Goal: Task Accomplishment & Management: Manage account settings

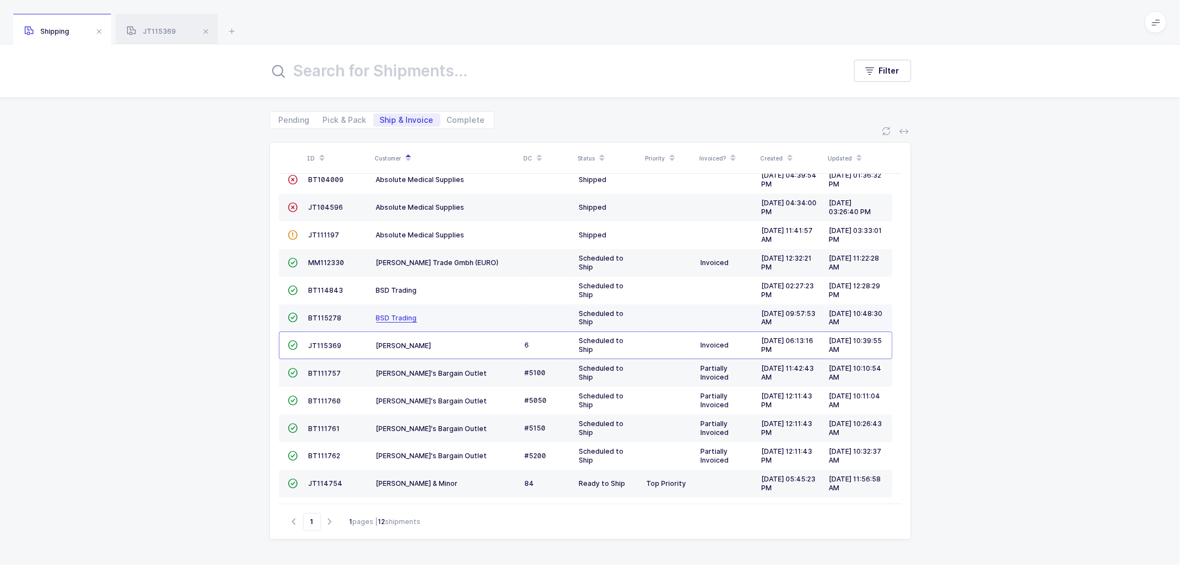
scroll to position [20, 0]
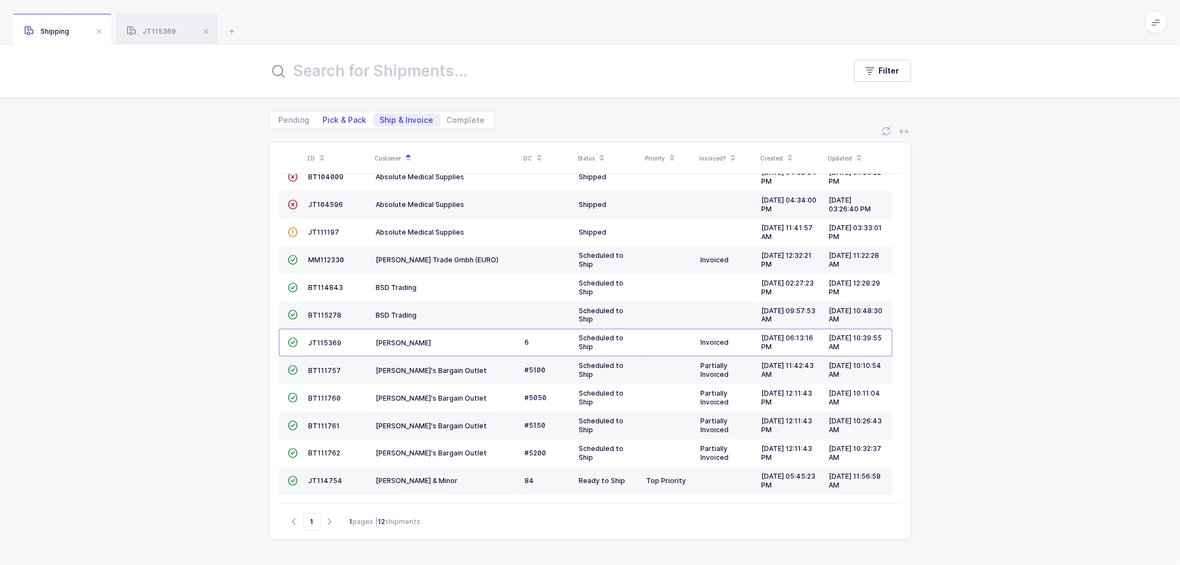
click at [340, 117] on span "Pick & Pack" at bounding box center [345, 120] width 44 height 8
click at [324, 117] on input "Pick & Pack" at bounding box center [319, 116] width 7 height 7
radio input "true"
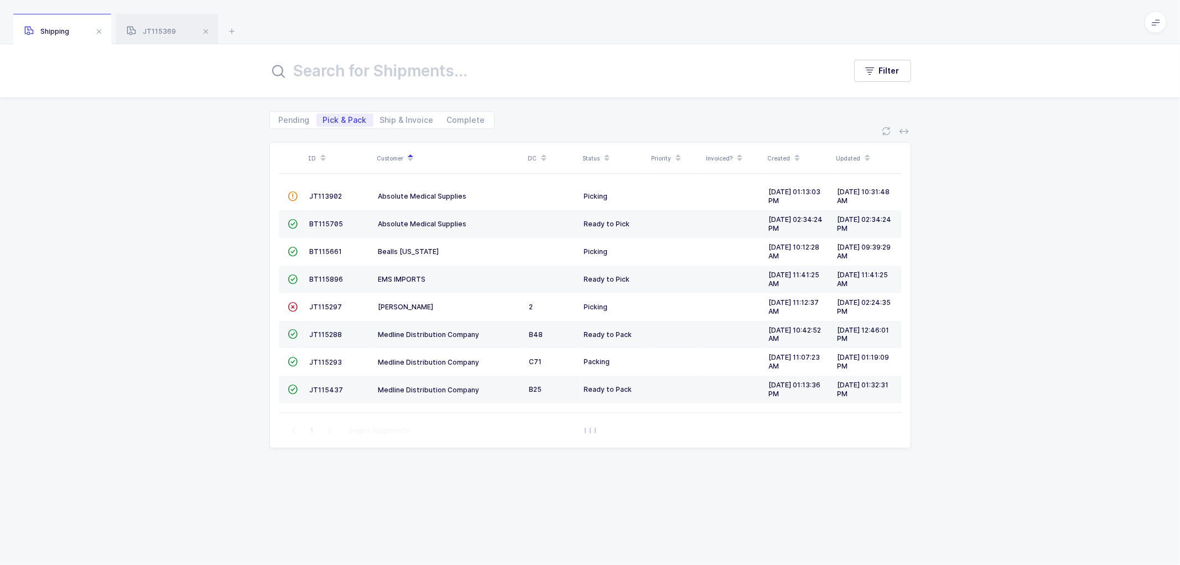
scroll to position [0, 0]
click at [394, 117] on span "Ship & Invoice" at bounding box center [407, 120] width 54 height 8
click at [381, 117] on input "Ship & Invoice" at bounding box center [376, 116] width 7 height 7
radio input "true"
radio input "false"
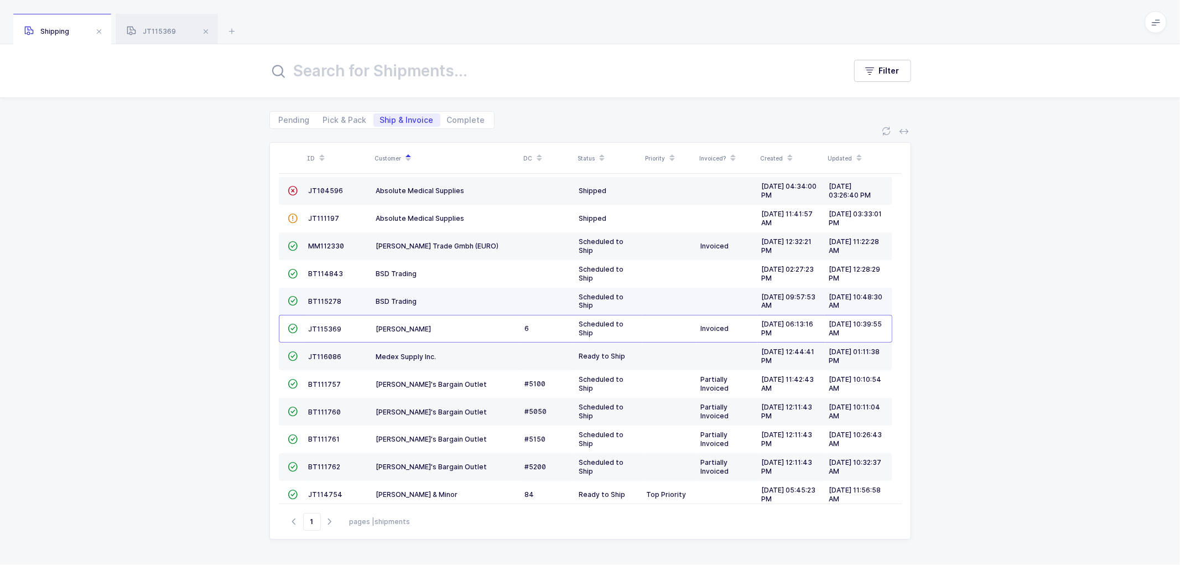
scroll to position [48, 0]
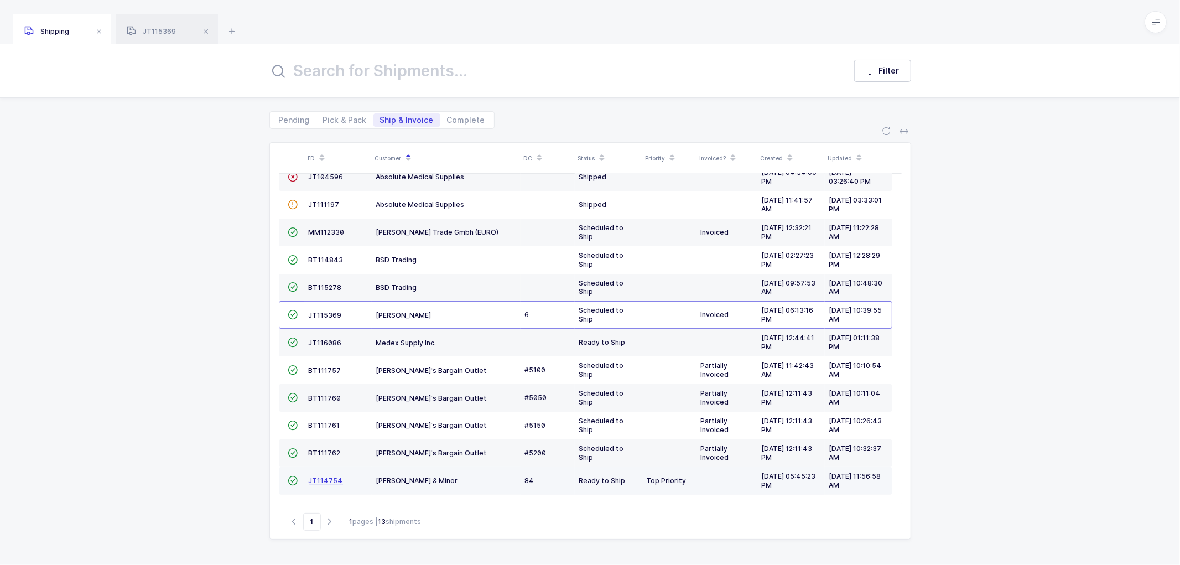
click at [317, 477] on span "JT114754" at bounding box center [326, 480] width 34 height 8
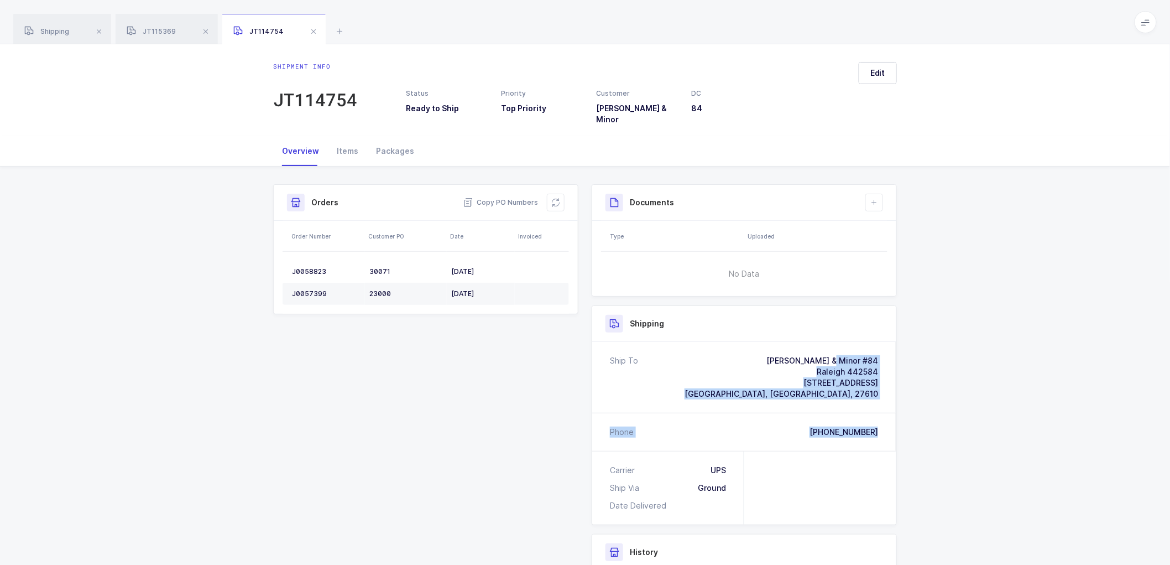
drag, startPoint x: 885, startPoint y: 424, endPoint x: 798, endPoint y: 348, distance: 115.7
click at [798, 348] on div "Ship To [PERSON_NAME] & Minor #84 Raleigh 442584 [STREET_ADDRESS] Phone [PHONE_…" at bounding box center [744, 396] width 304 height 109
click at [157, 35] on span "JT115369" at bounding box center [151, 31] width 49 height 8
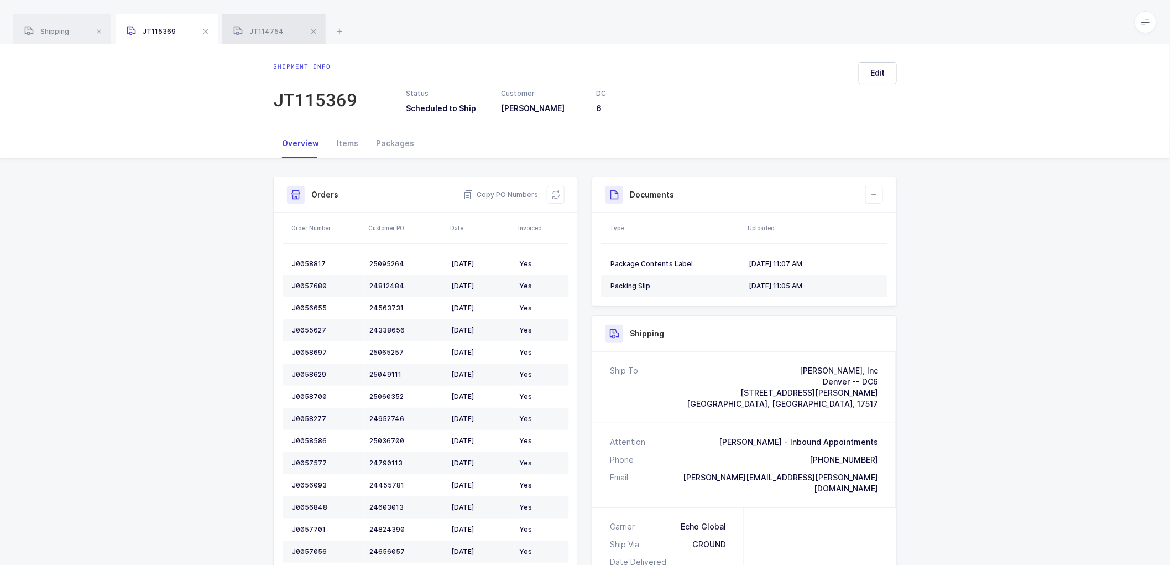
click at [257, 28] on span "JT114754" at bounding box center [258, 31] width 50 height 8
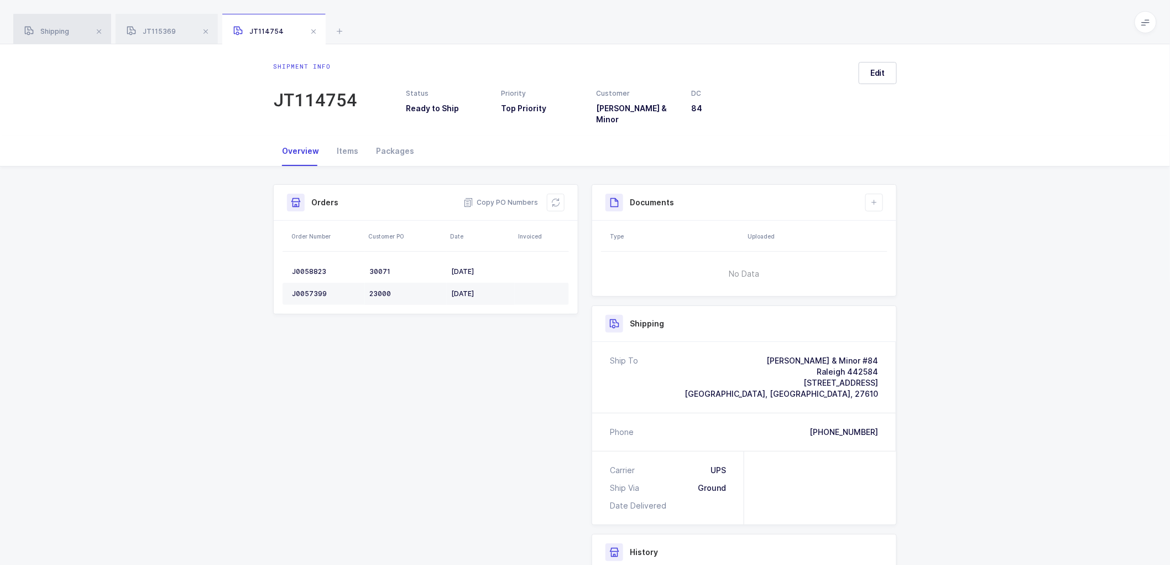
click at [60, 30] on span "Shipping" at bounding box center [46, 31] width 45 height 8
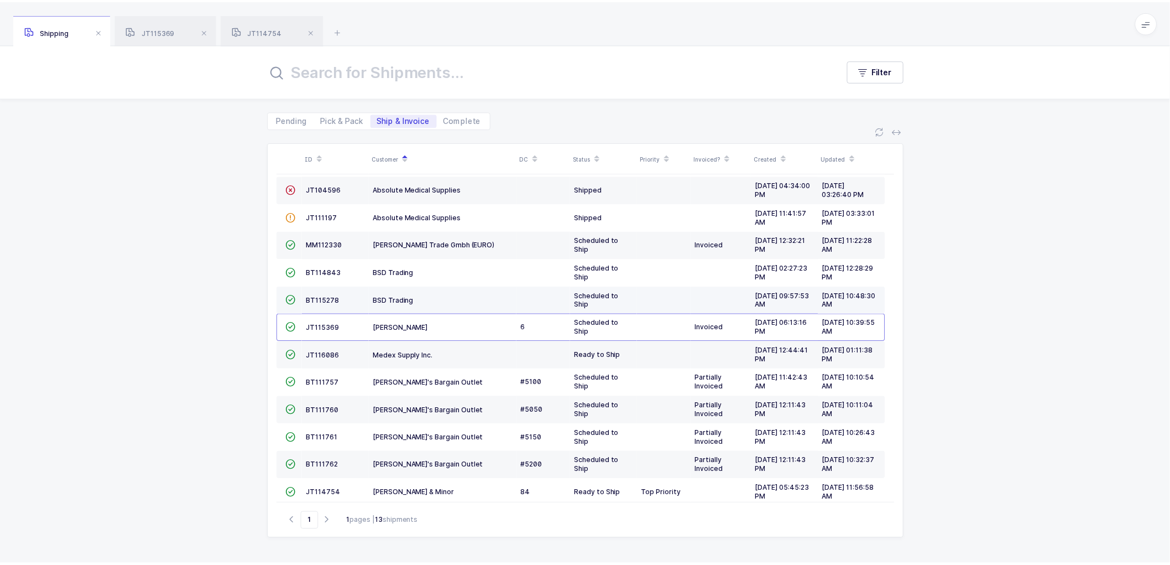
scroll to position [48, 0]
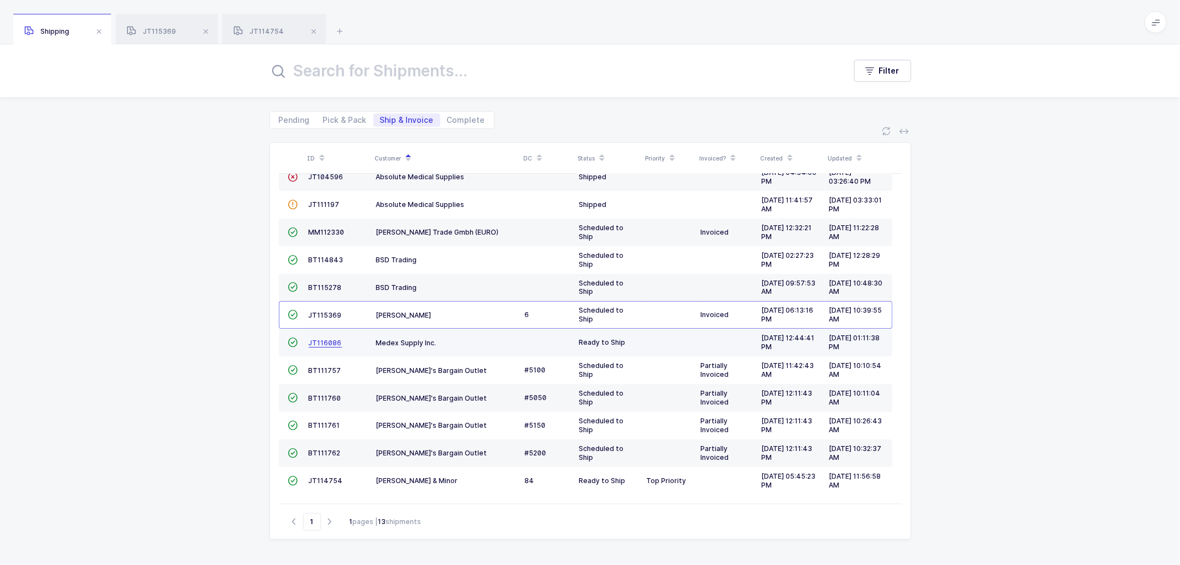
click at [325, 338] on span "JT116086" at bounding box center [325, 342] width 33 height 8
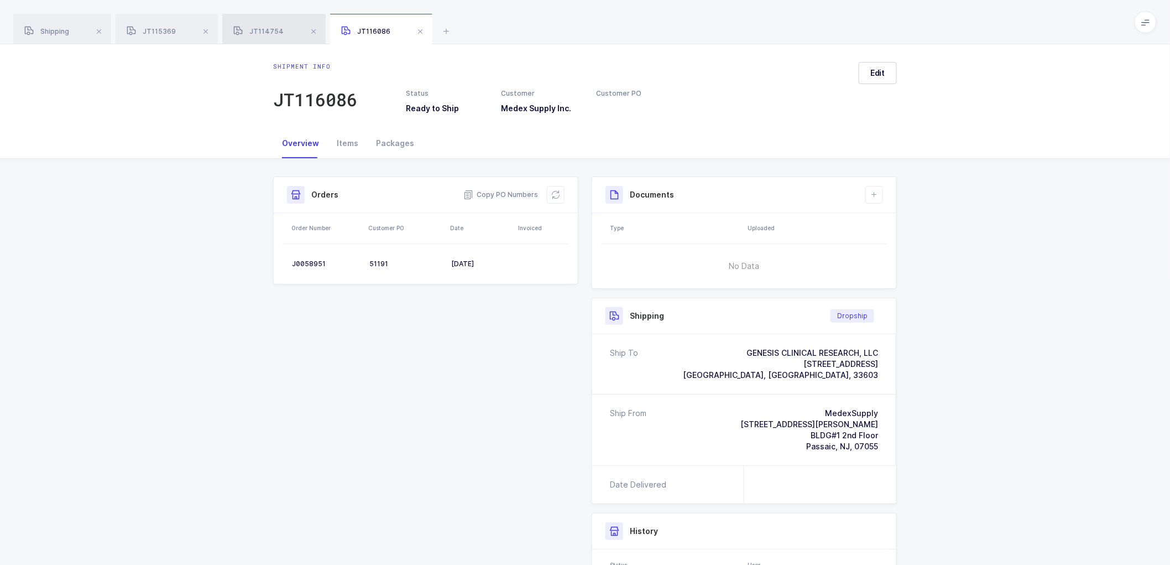
click at [269, 25] on div "JT114754" at bounding box center [273, 29] width 103 height 31
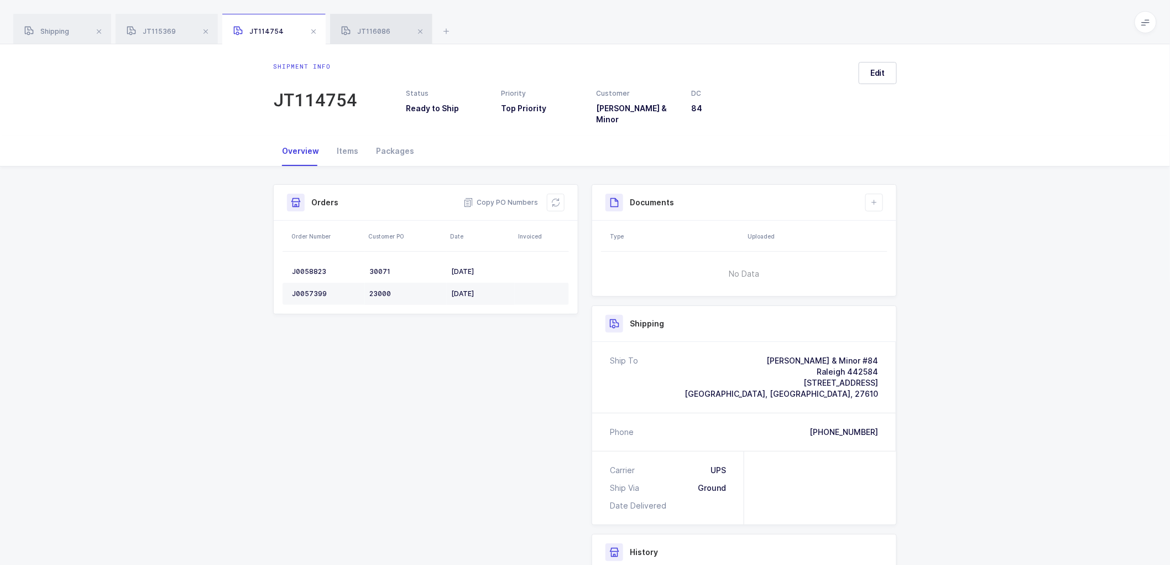
click at [373, 23] on div "JT116086" at bounding box center [381, 29] width 102 height 31
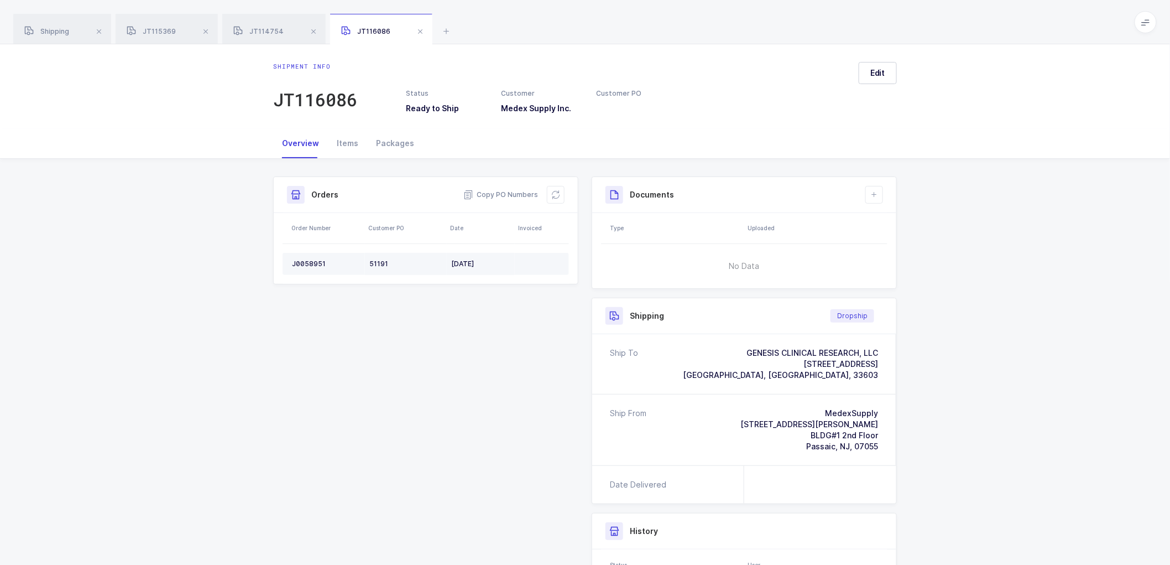
click at [309, 262] on div "J0058951" at bounding box center [326, 263] width 69 height 9
copy div "J0058951"
click at [304, 257] on td "J0058951" at bounding box center [324, 264] width 82 height 22
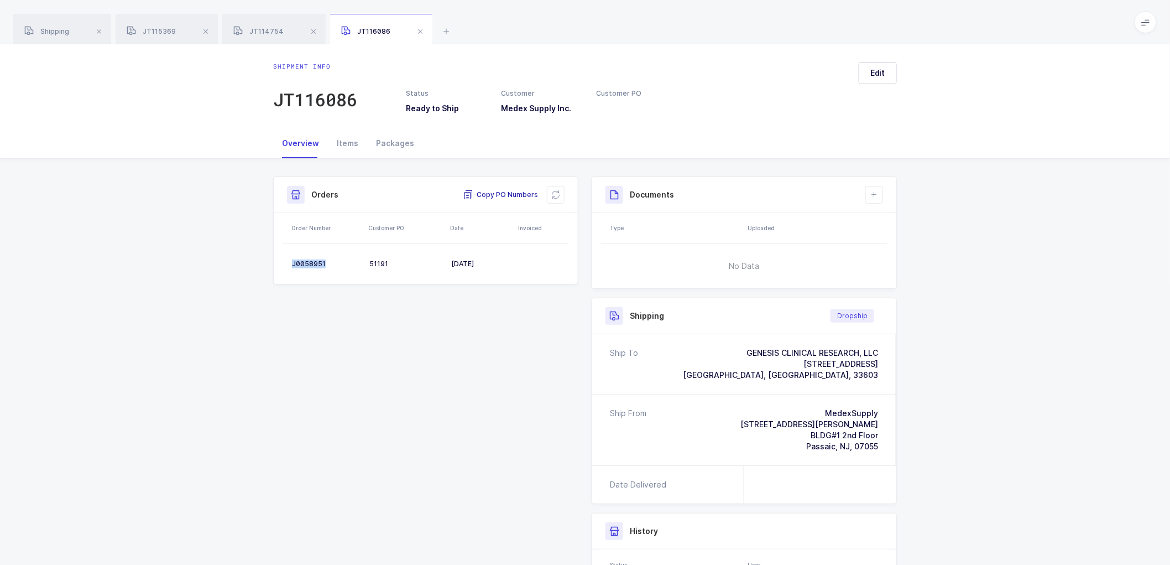
click at [502, 192] on span "Copy PO Numbers" at bounding box center [500, 194] width 75 height 11
drag, startPoint x: 397, startPoint y: 140, endPoint x: 429, endPoint y: 140, distance: 31.5
click at [397, 139] on div "Packages" at bounding box center [395, 143] width 56 height 30
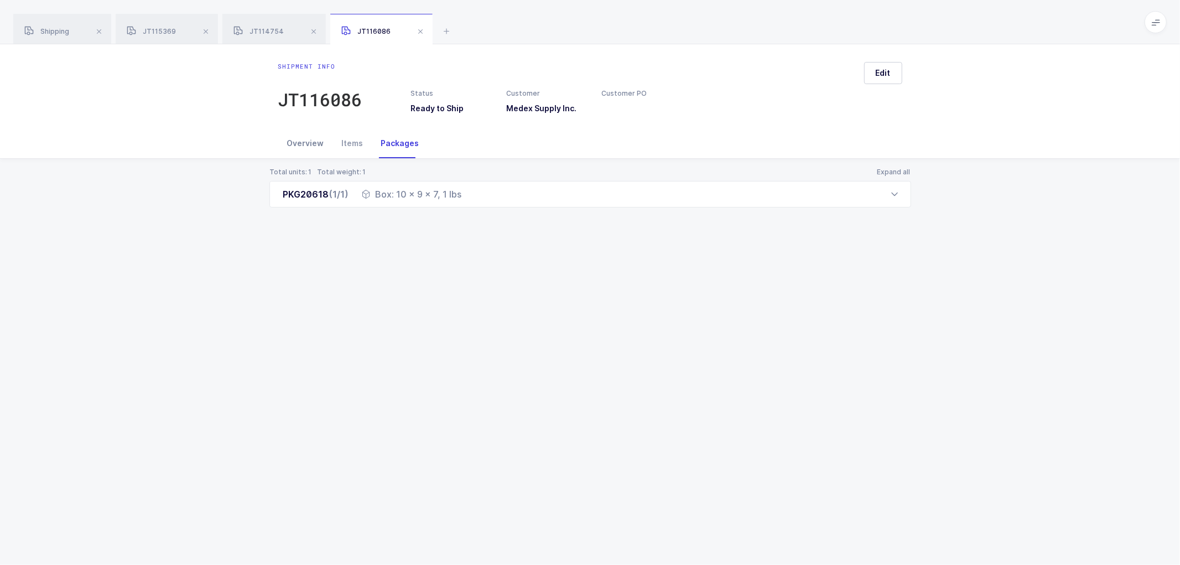
click at [311, 140] on div "Overview" at bounding box center [305, 143] width 55 height 30
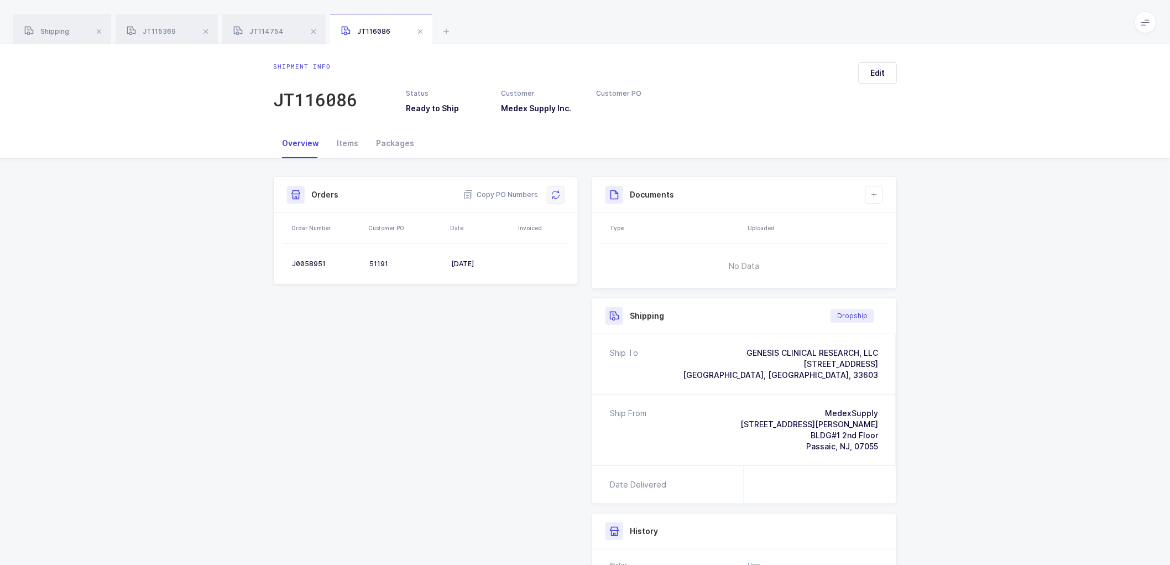
click at [555, 190] on icon at bounding box center [555, 194] width 9 height 9
drag, startPoint x: 877, startPoint y: 72, endPoint x: 883, endPoint y: 75, distance: 6.5
click at [877, 72] on span "Edit" at bounding box center [878, 72] width 15 height 11
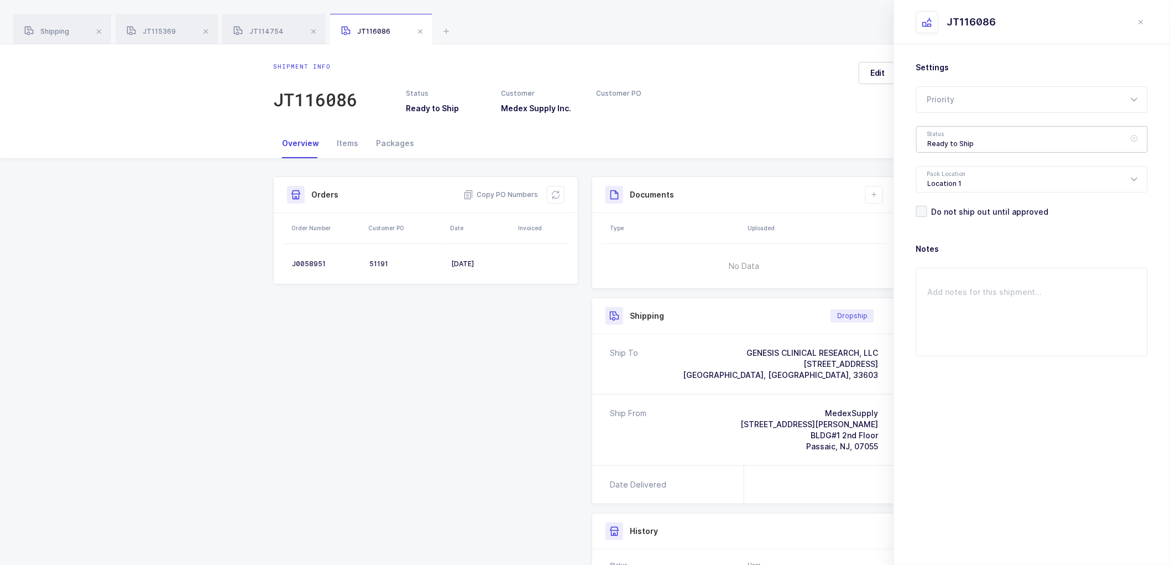
click at [950, 138] on div "Ready to Ship" at bounding box center [1032, 139] width 232 height 27
click at [943, 221] on span "Shipped" at bounding box center [944, 224] width 32 height 9
type input "Shipped"
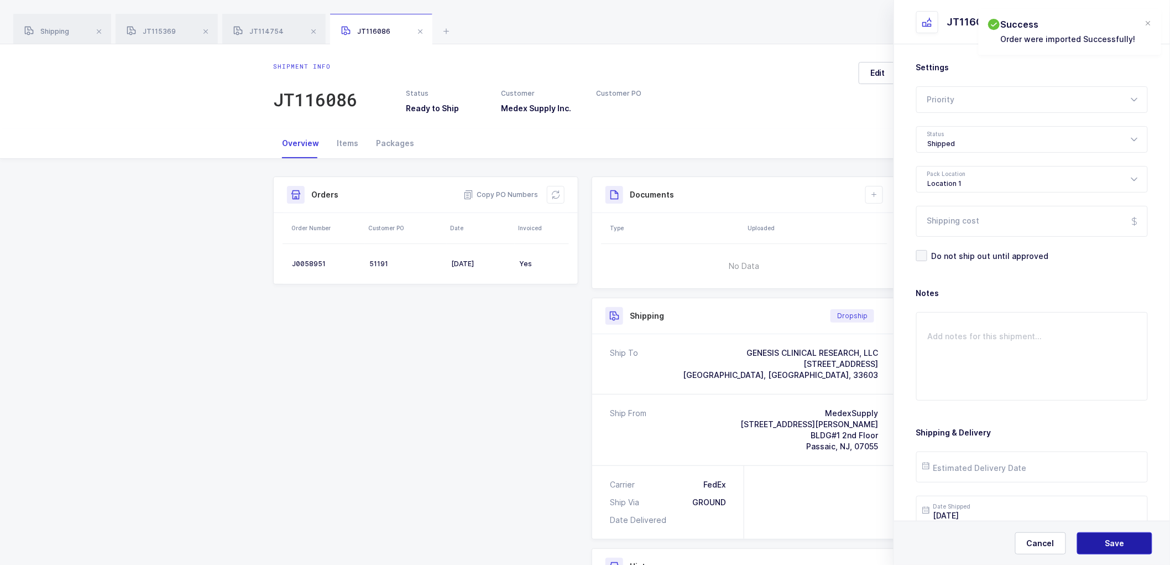
click at [1105, 546] on button "Save" at bounding box center [1114, 543] width 75 height 22
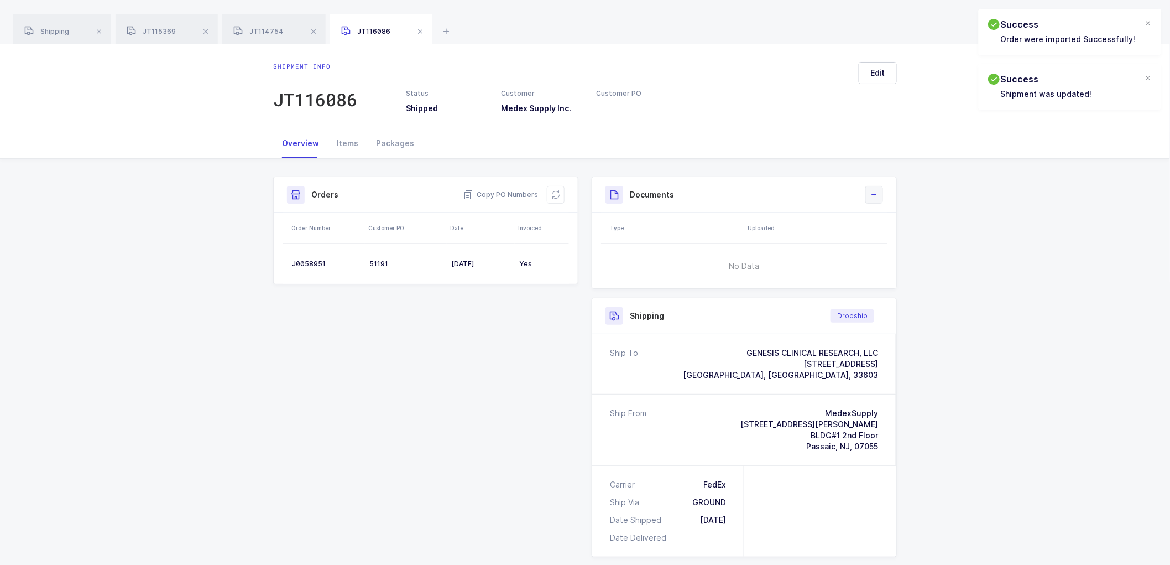
click at [874, 194] on icon at bounding box center [874, 194] width 9 height 9
drag, startPoint x: 489, startPoint y: 388, endPoint x: 489, endPoint y: 375, distance: 12.7
click at [489, 386] on div "Shipment Info Shipment Number JT116086 Status Shipped Customer Medex Supply Inc…" at bounding box center [585, 464] width 637 height 576
drag, startPoint x: 57, startPoint y: 28, endPoint x: 134, endPoint y: 34, distance: 77.7
click at [58, 28] on span "Shipping" at bounding box center [46, 31] width 45 height 8
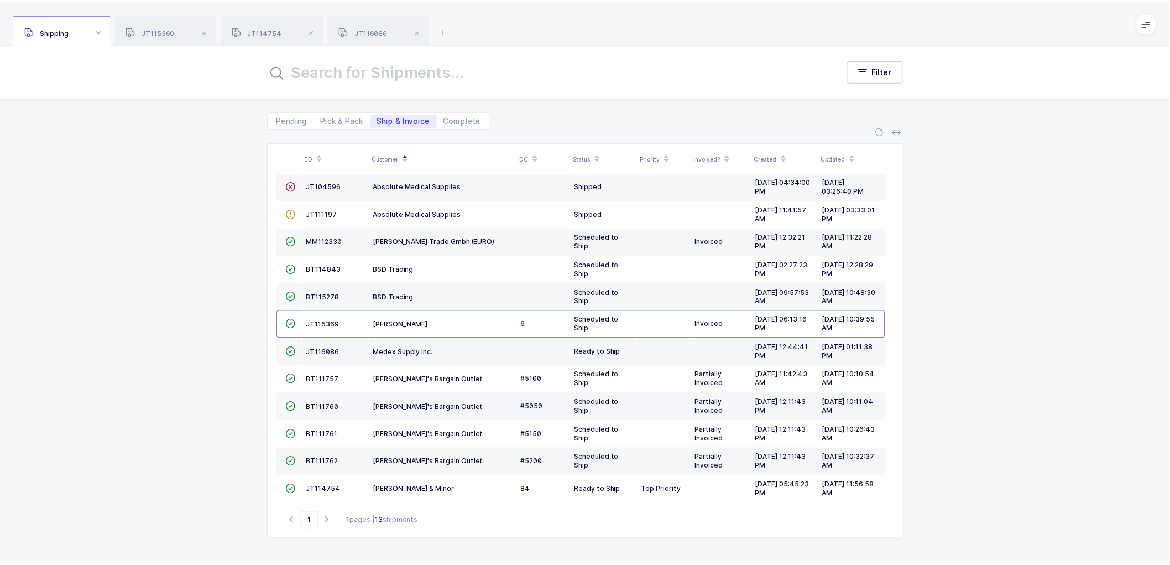
scroll to position [48, 0]
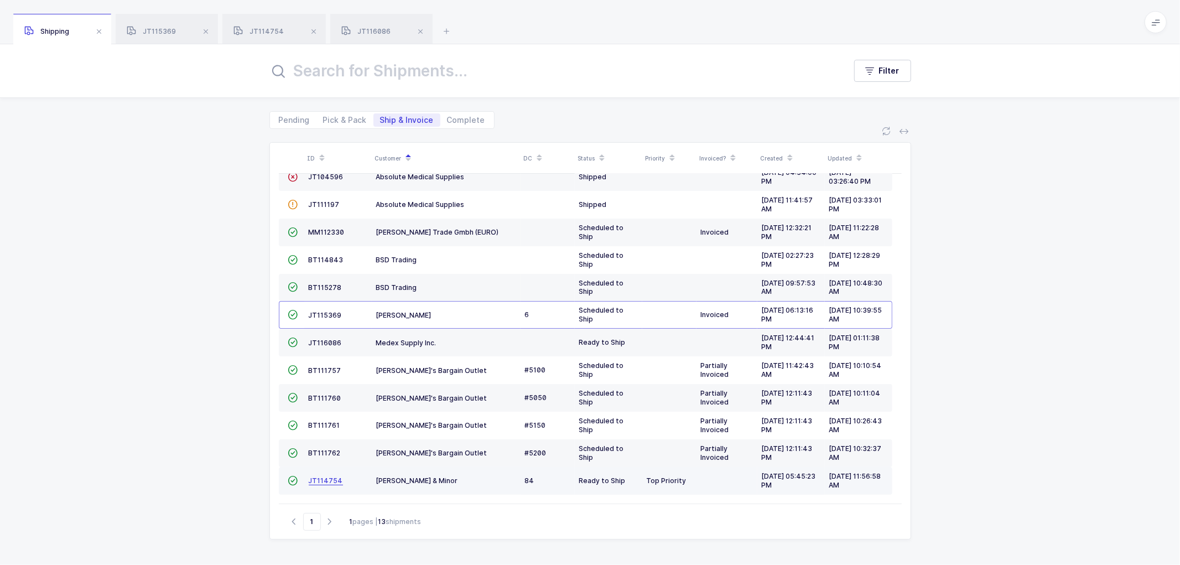
click at [316, 478] on span "JT114754" at bounding box center [326, 480] width 34 height 8
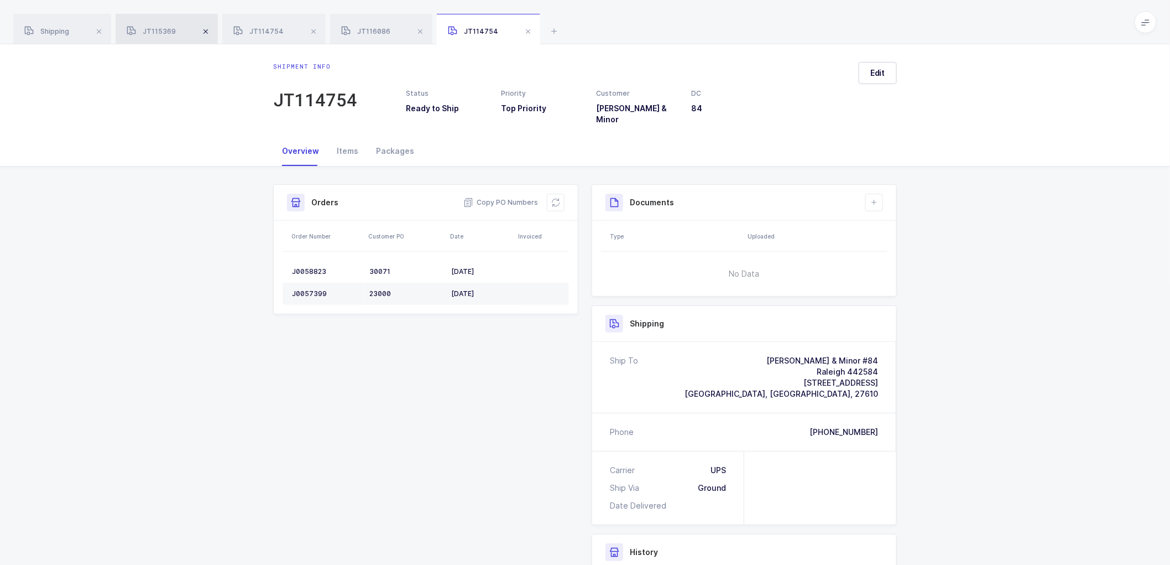
click at [207, 30] on span at bounding box center [205, 31] width 13 height 13
click at [207, 30] on span at bounding box center [206, 31] width 13 height 13
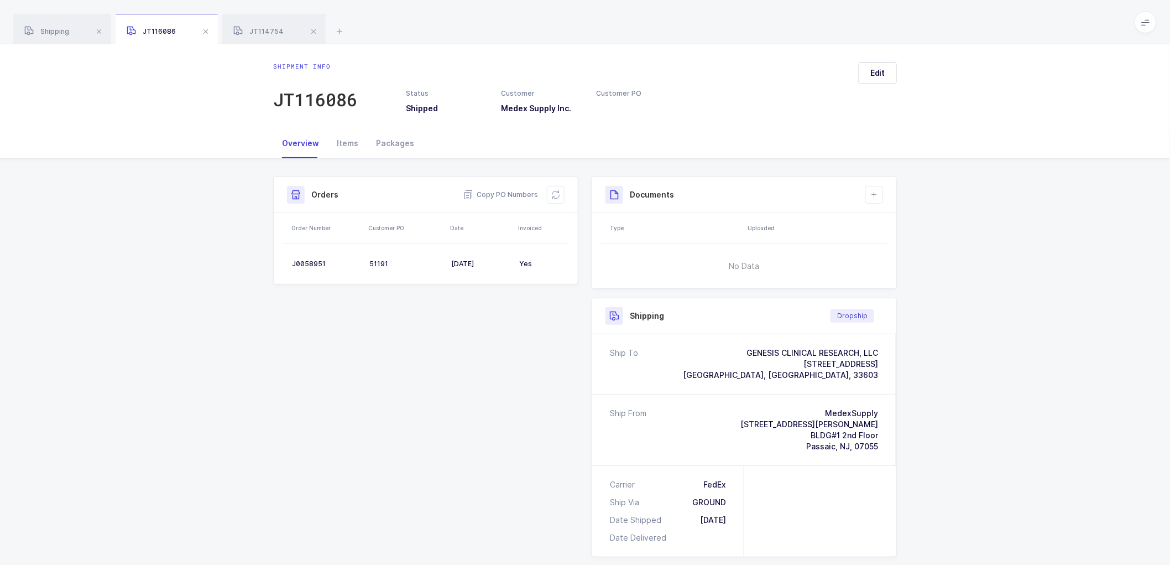
click at [207, 30] on span at bounding box center [205, 31] width 13 height 13
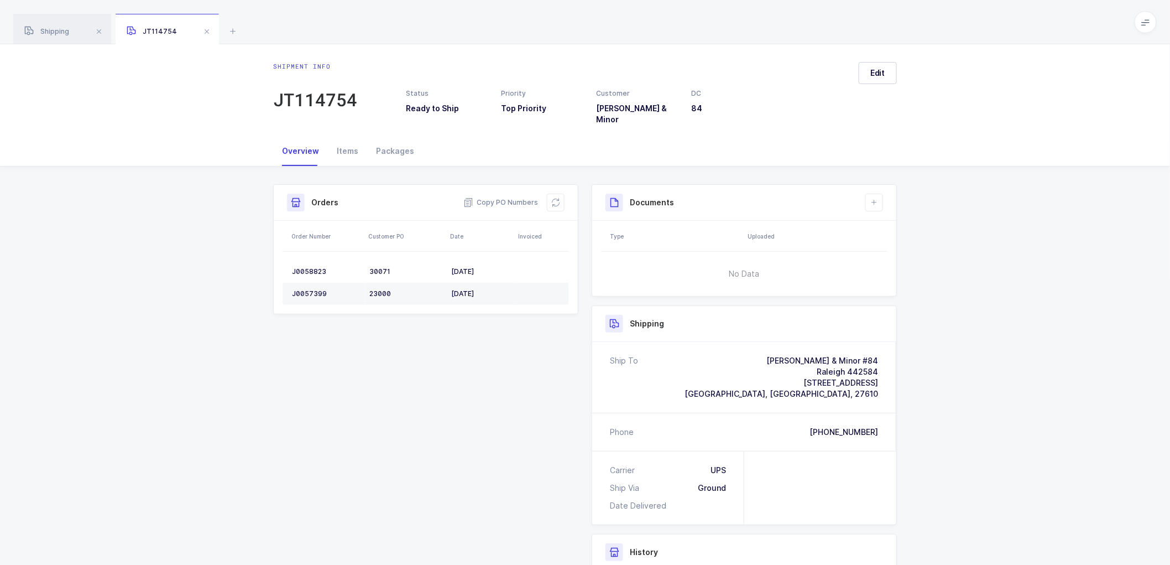
drag, startPoint x: 179, startPoint y: 123, endPoint x: 181, endPoint y: 134, distance: 11.8
click at [179, 123] on div "Shipment info JT114754 Status Ready to Ship Priority Top Priority Customer [PER…" at bounding box center [585, 90] width 1170 height 92
click at [467, 408] on div "Shipment Info Shipment Number JT114754 Status Ready to Ship Priority Top Priori…" at bounding box center [585, 452] width 637 height 536
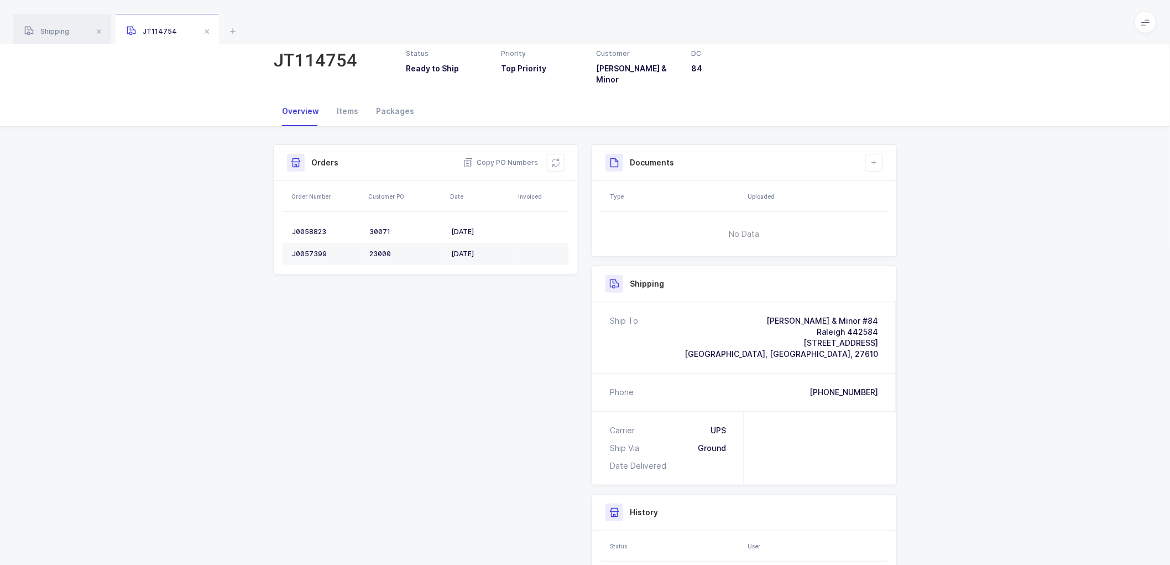
scroll to position [61, 0]
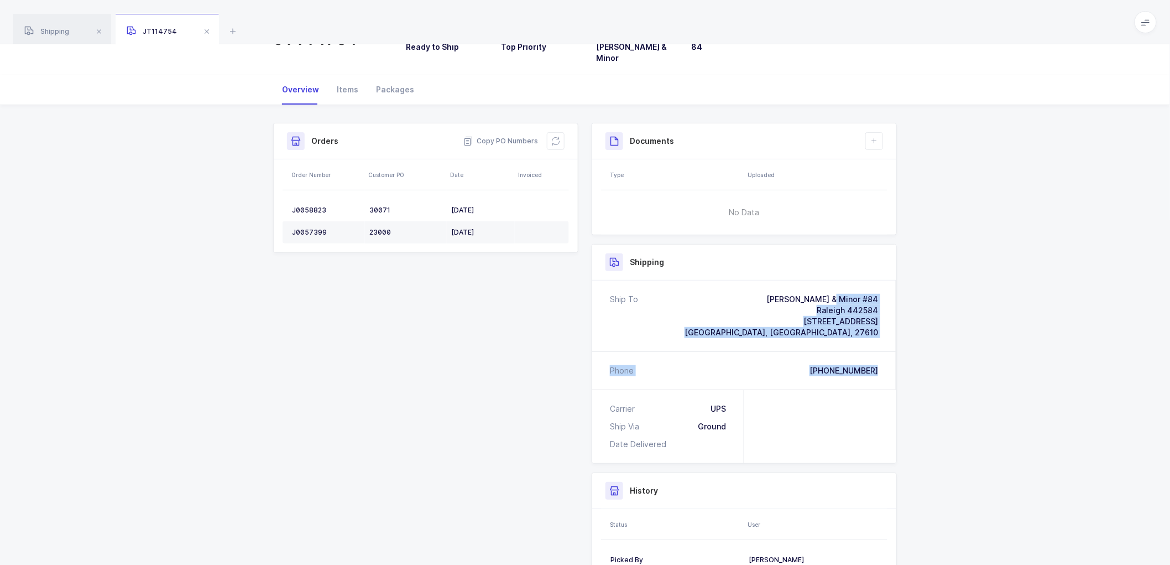
drag, startPoint x: 888, startPoint y: 363, endPoint x: 788, endPoint y: 283, distance: 127.9
click at [788, 283] on div "Ship To [PERSON_NAME] & Minor #84 Raleigh 442584 [STREET_ADDRESS] Phone [PHONE_…" at bounding box center [744, 334] width 304 height 109
copy div "[PERSON_NAME] & Minor #84 Raleigh 442584 [STREET_ADDRESS] Phone [PHONE_NUMBER]"
drag, startPoint x: 1035, startPoint y: 390, endPoint x: 1005, endPoint y: 409, distance: 34.8
click at [1034, 392] on div "Shipment Info Shipment Number JT114754 Status Ready to Ship Priority Top Priori…" at bounding box center [585, 395] width 1170 height 580
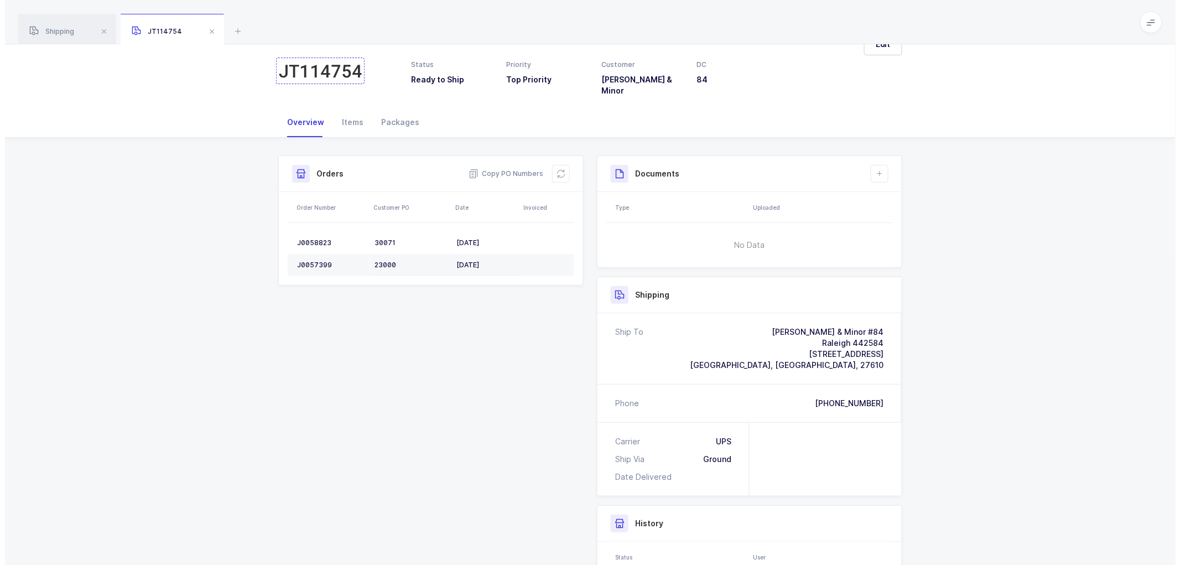
scroll to position [0, 0]
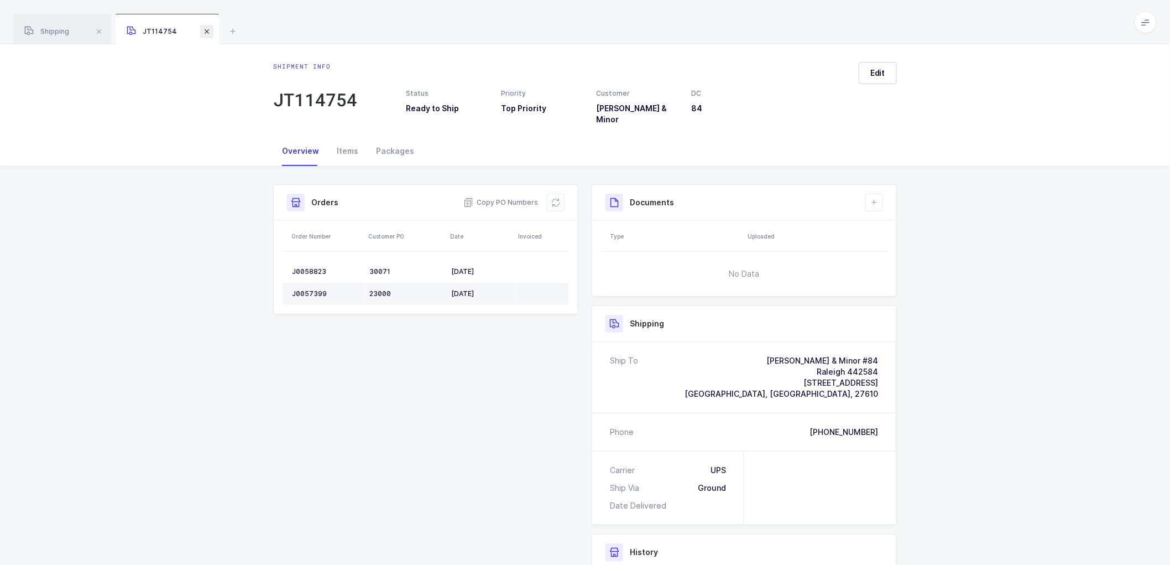
click at [205, 30] on span at bounding box center [206, 31] width 13 height 13
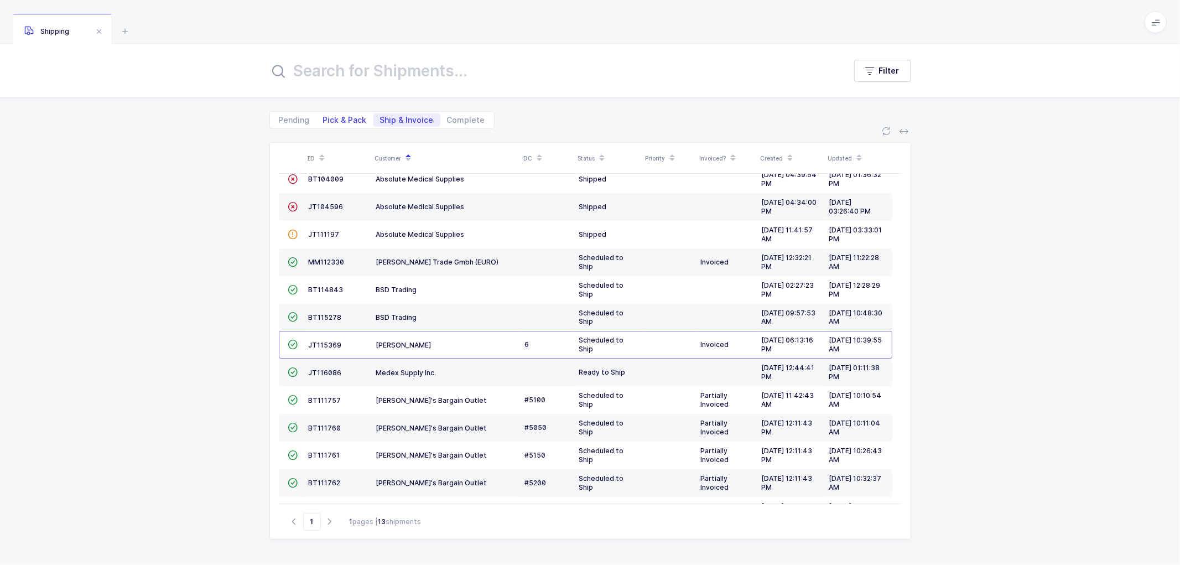
click at [336, 119] on span "Pick & Pack" at bounding box center [345, 120] width 44 height 8
click at [324, 119] on input "Pick & Pack" at bounding box center [319, 116] width 7 height 7
radio input "true"
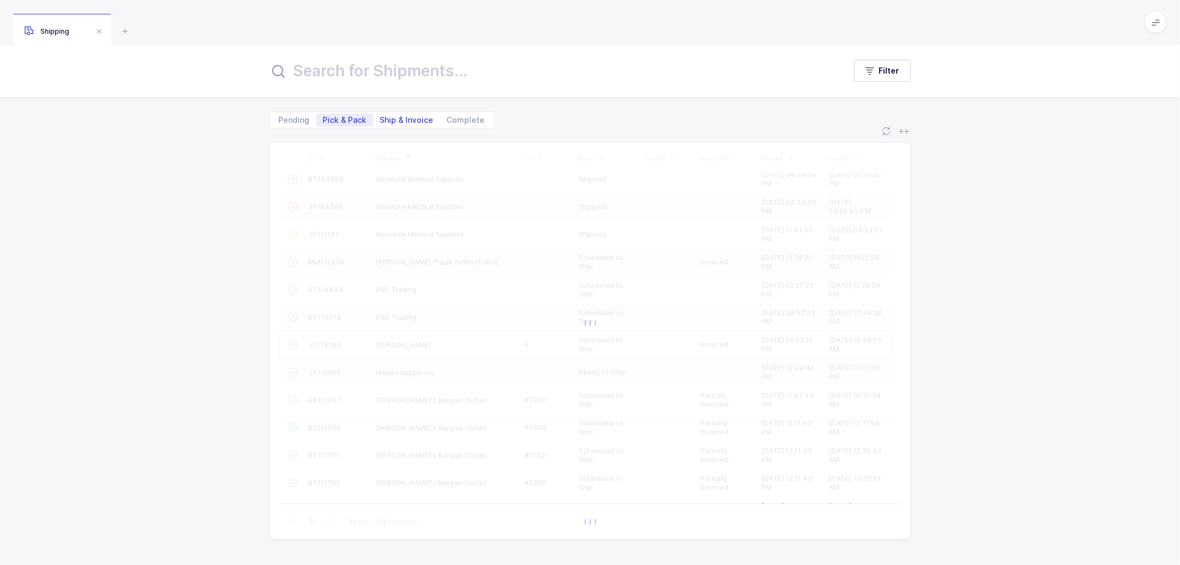
scroll to position [0, 0]
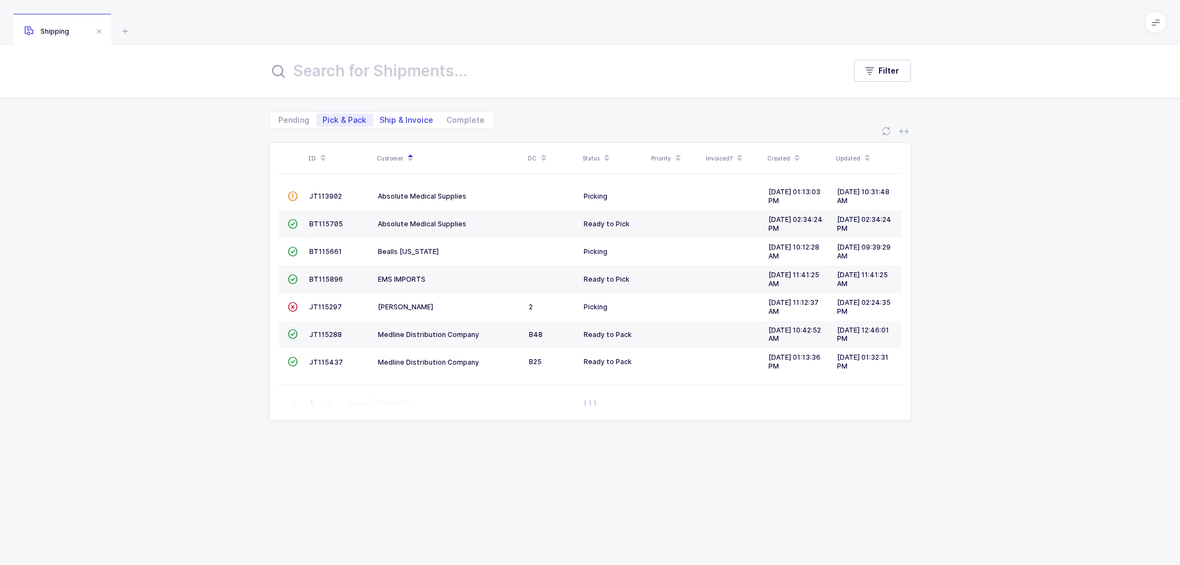
click at [396, 116] on span "Ship & Invoice" at bounding box center [407, 120] width 54 height 8
click at [381, 115] on input "Ship & Invoice" at bounding box center [376, 116] width 7 height 7
radio input "true"
radio input "false"
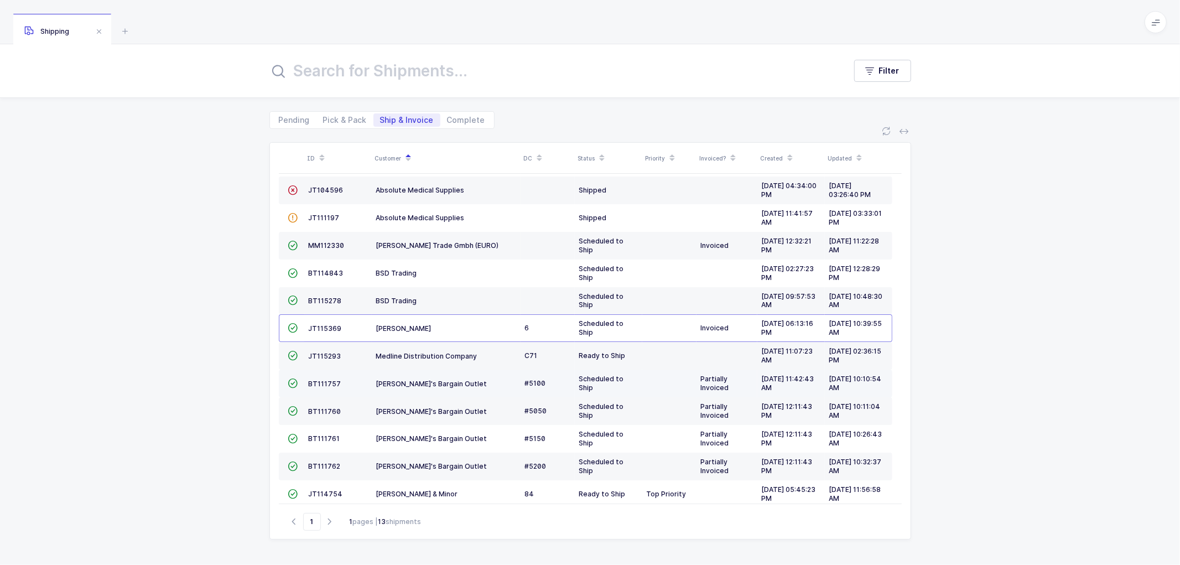
scroll to position [48, 0]
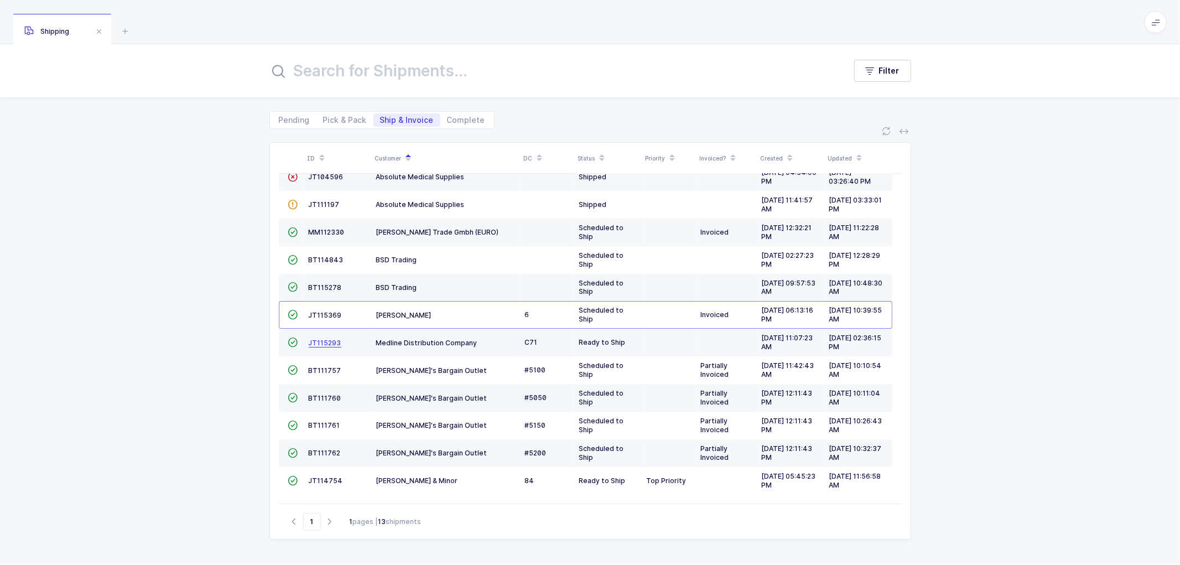
click at [316, 338] on span "JT115293" at bounding box center [325, 342] width 33 height 8
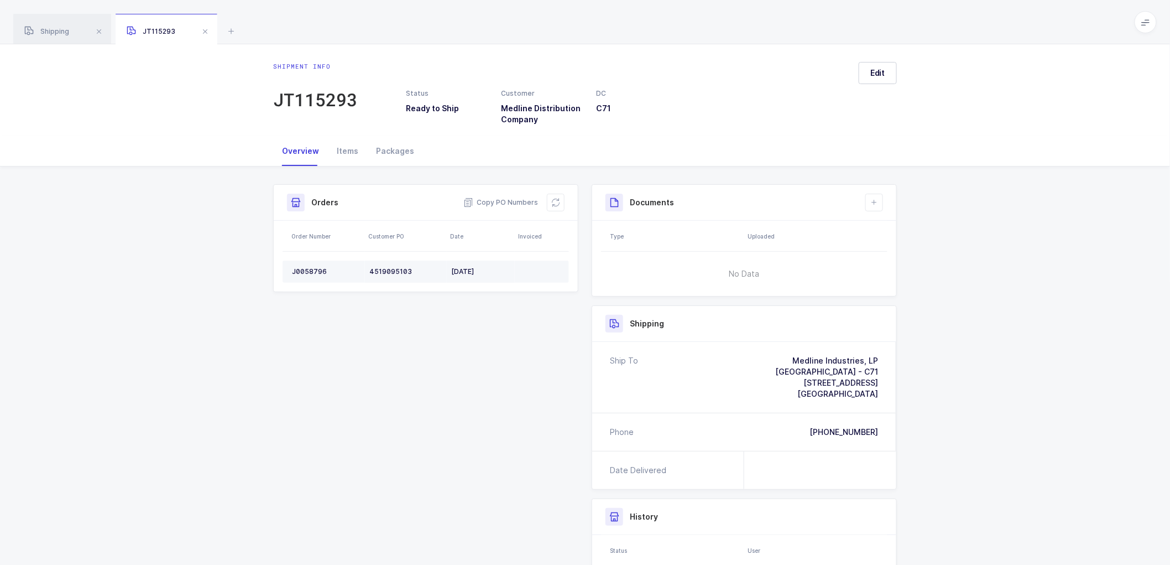
click at [304, 268] on div "J0058796" at bounding box center [326, 271] width 69 height 9
copy div "J0058796"
drag, startPoint x: 499, startPoint y: 201, endPoint x: 955, endPoint y: 203, distance: 455.2
click at [505, 202] on span "Copy PO Numbers" at bounding box center [500, 202] width 75 height 11
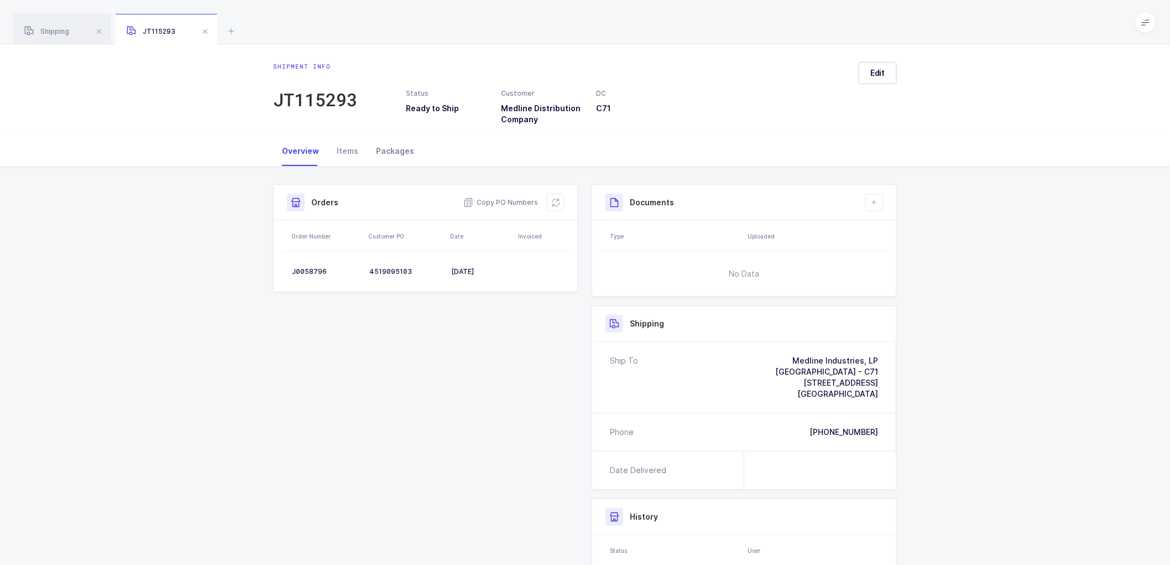
click at [387, 147] on div "Packages" at bounding box center [395, 151] width 56 height 30
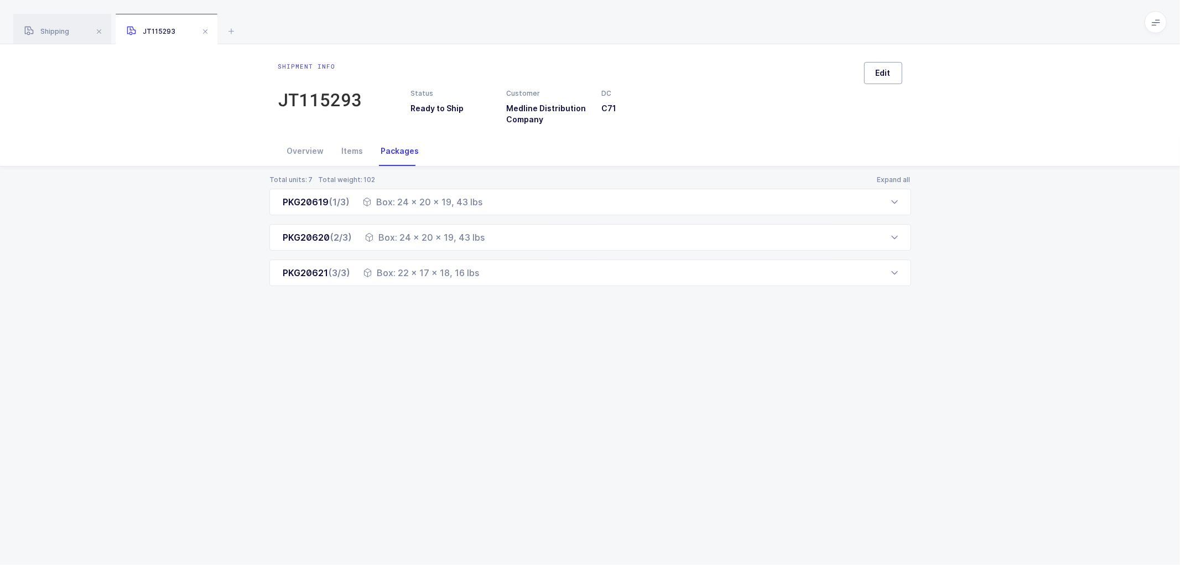
click at [866, 70] on button "Edit" at bounding box center [883, 73] width 38 height 22
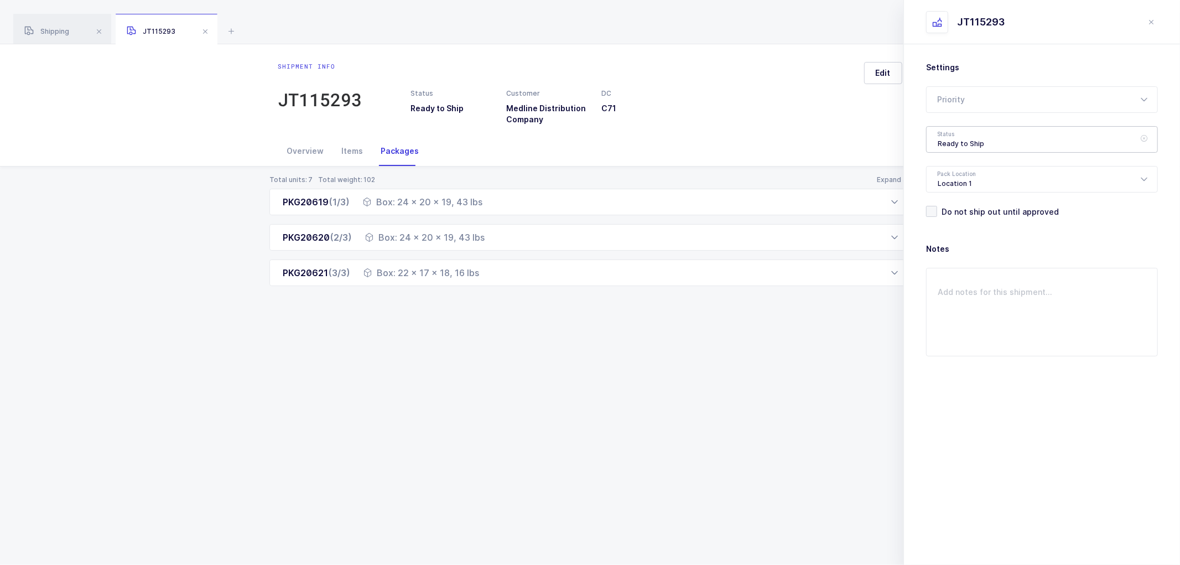
click at [947, 135] on div "Ready to Ship" at bounding box center [1042, 139] width 232 height 27
click at [953, 223] on span "Shipped" at bounding box center [953, 224] width 32 height 9
type input "Shipped"
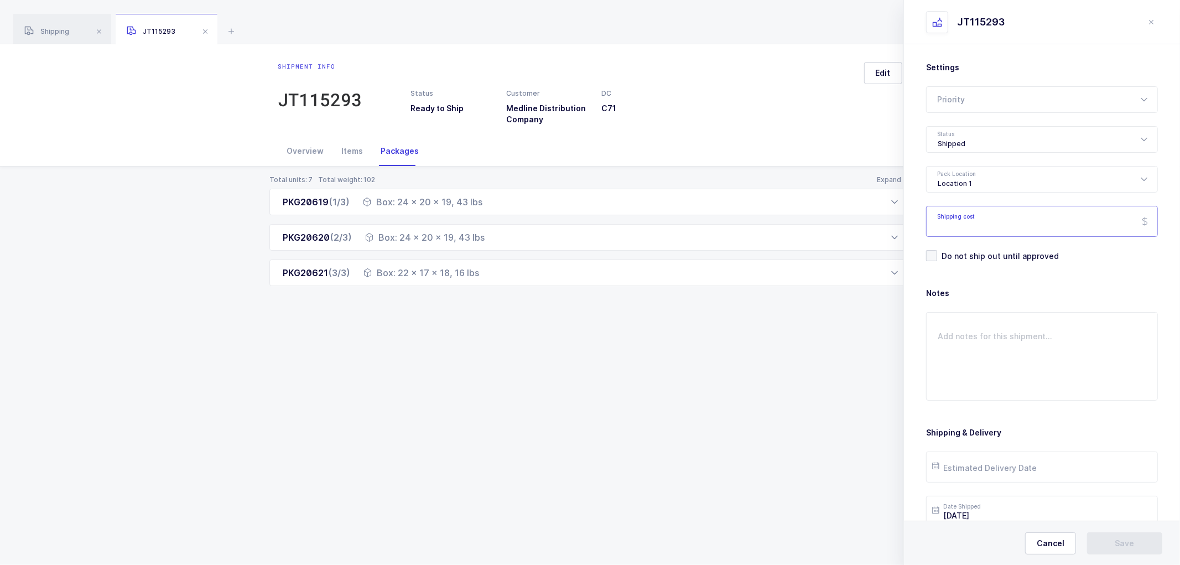
click at [960, 223] on input "Shipping cost" at bounding box center [1042, 221] width 232 height 31
paste input "175.30"
type input "175.30"
click at [971, 470] on input "text" at bounding box center [1042, 466] width 232 height 31
click at [1042, 340] on span "9" at bounding box center [1038, 341] width 13 height 13
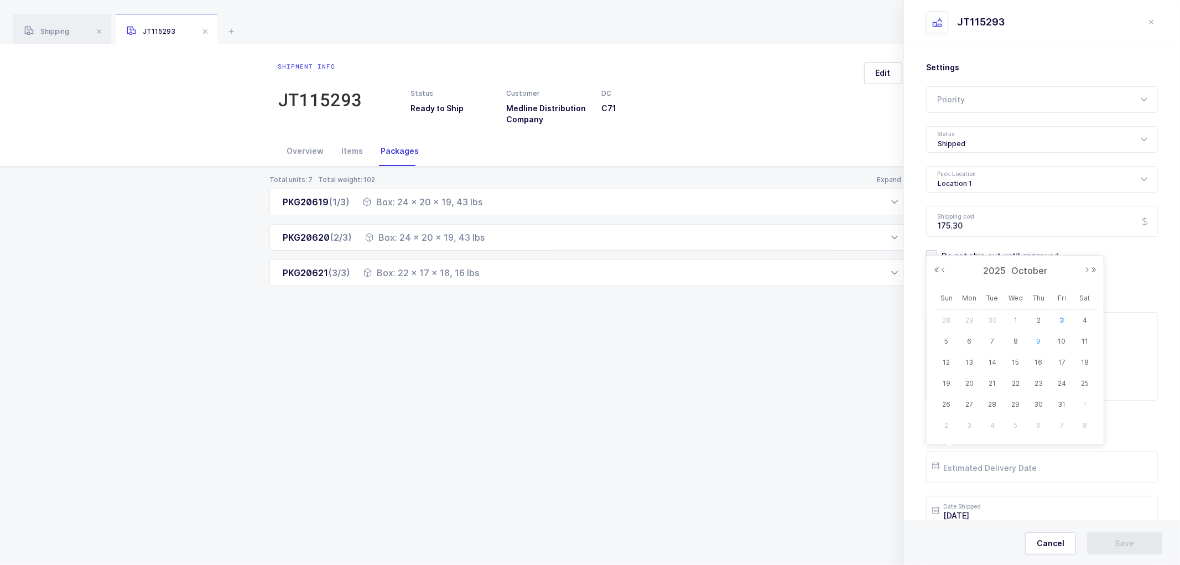
type input "[DATE]"
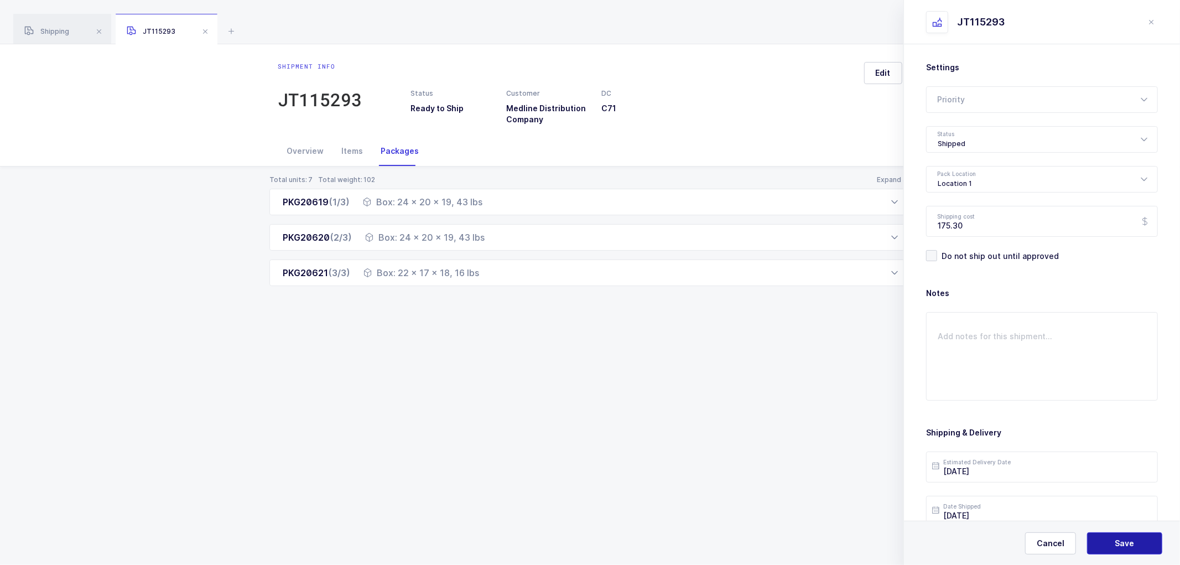
click at [1116, 538] on span "Save" at bounding box center [1124, 543] width 19 height 11
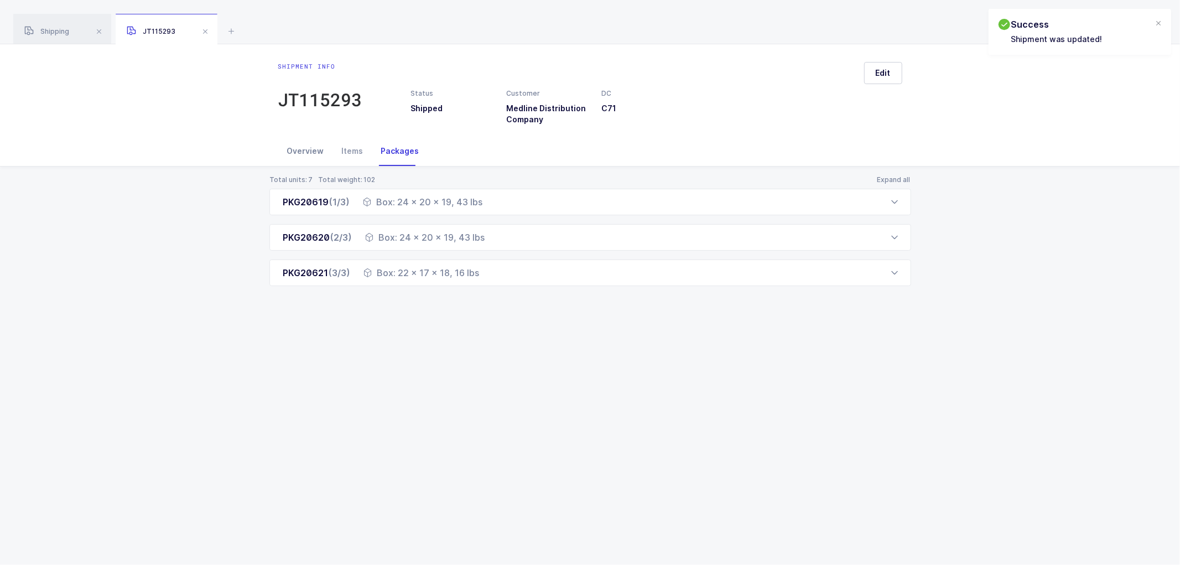
drag, startPoint x: 300, startPoint y: 149, endPoint x: 318, endPoint y: 149, distance: 17.7
click at [301, 149] on div "Overview" at bounding box center [305, 151] width 55 height 30
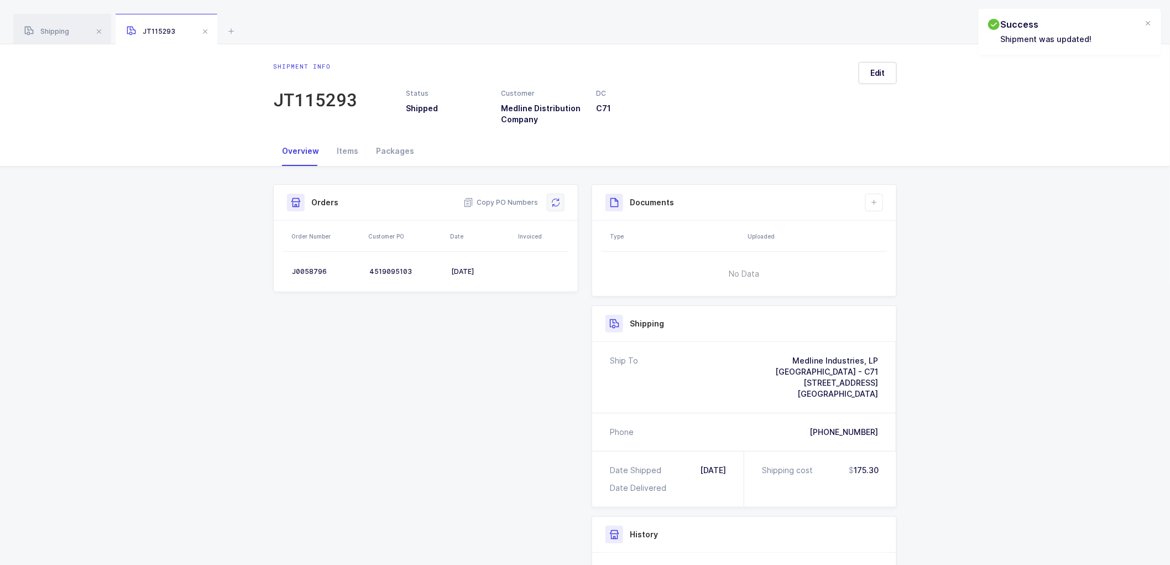
click at [555, 199] on icon at bounding box center [555, 202] width 9 height 9
click at [874, 201] on icon at bounding box center [874, 202] width 9 height 9
click at [915, 229] on li "Create Document" at bounding box center [912, 234] width 82 height 18
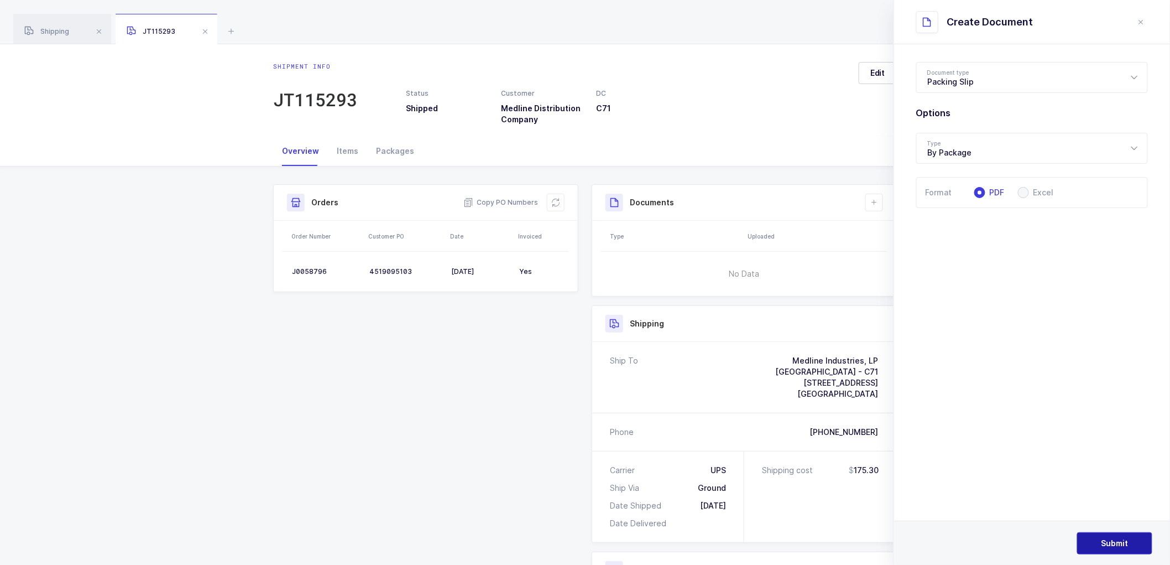
click at [1108, 536] on button "Submit" at bounding box center [1114, 543] width 75 height 22
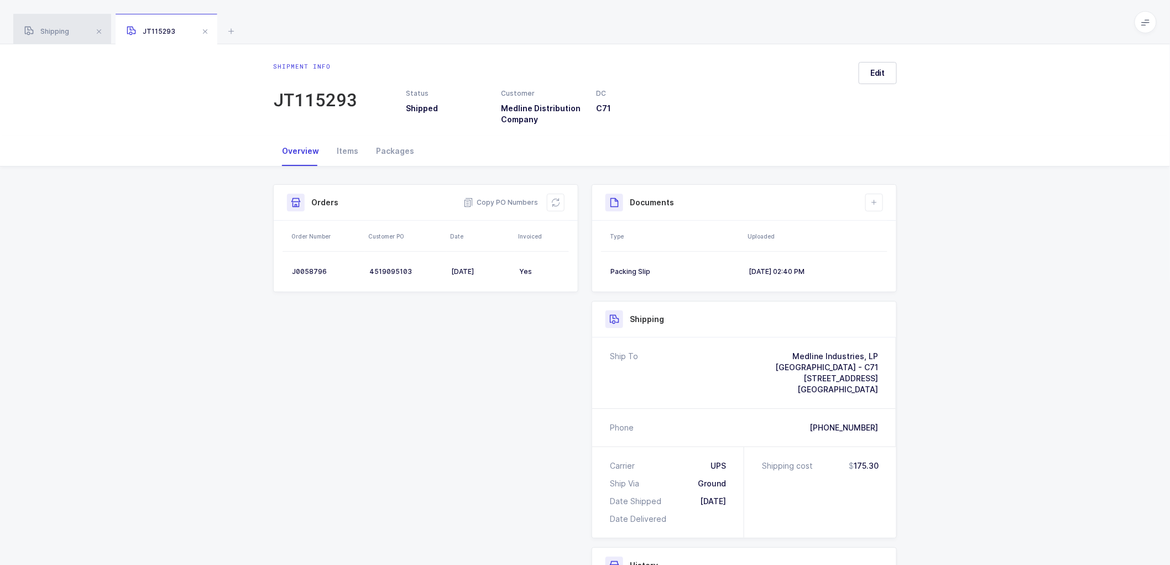
click at [44, 17] on div "Shipping" at bounding box center [62, 29] width 98 height 31
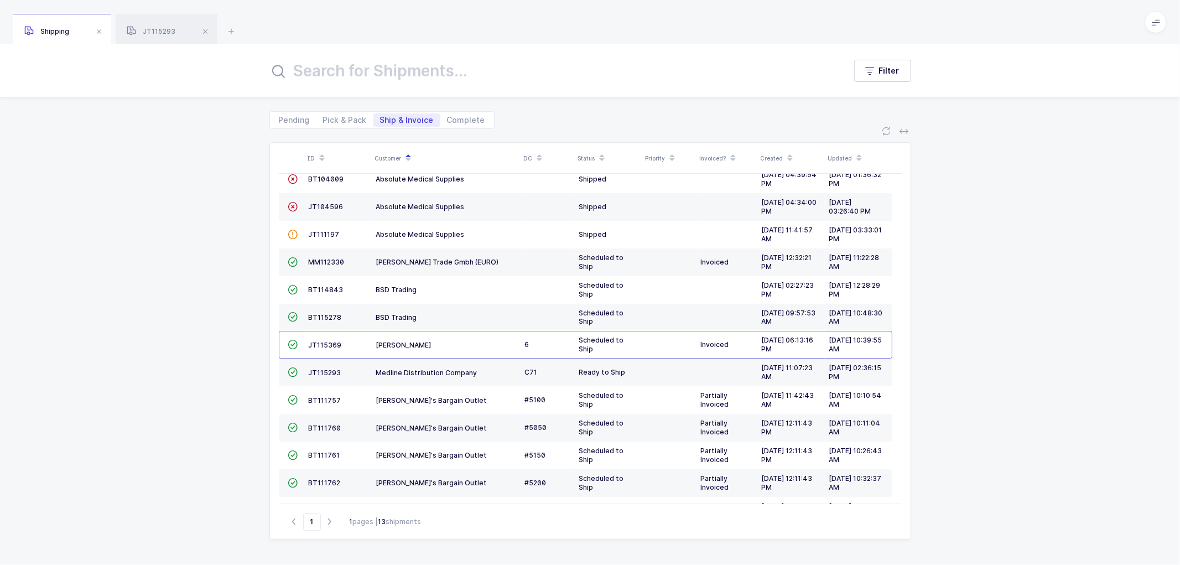
click at [55, 25] on div "Shipping" at bounding box center [62, 29] width 98 height 31
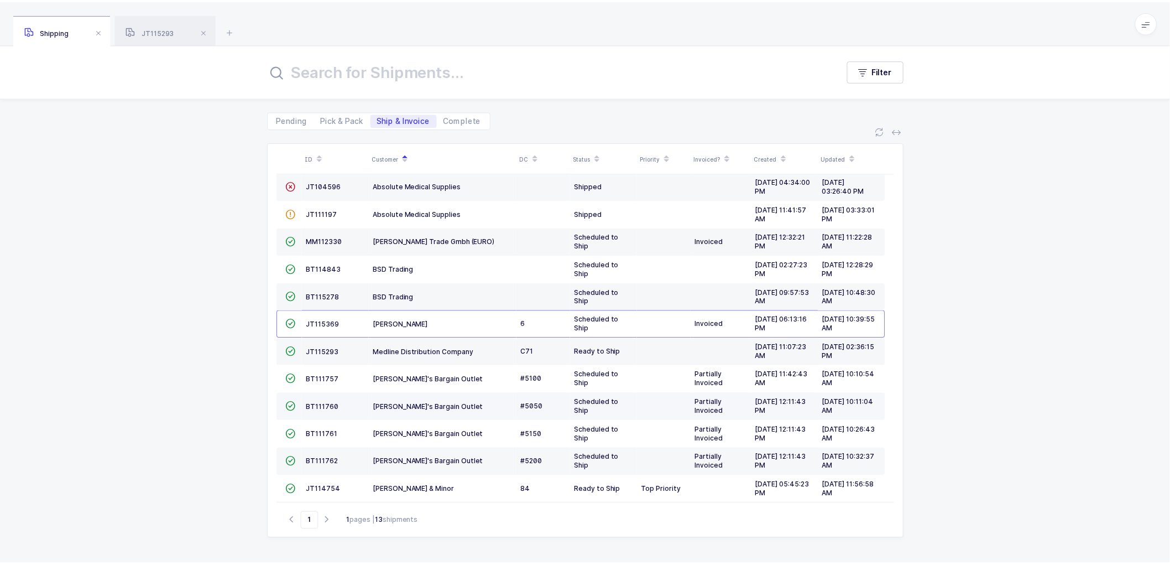
scroll to position [48, 0]
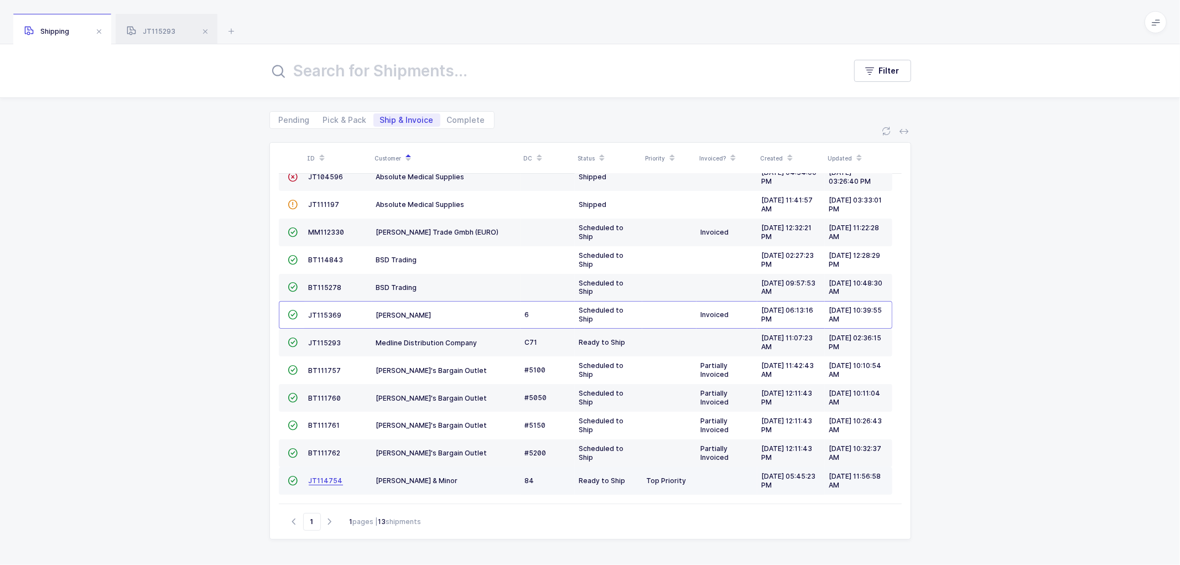
click at [323, 478] on span "JT114754" at bounding box center [326, 480] width 34 height 8
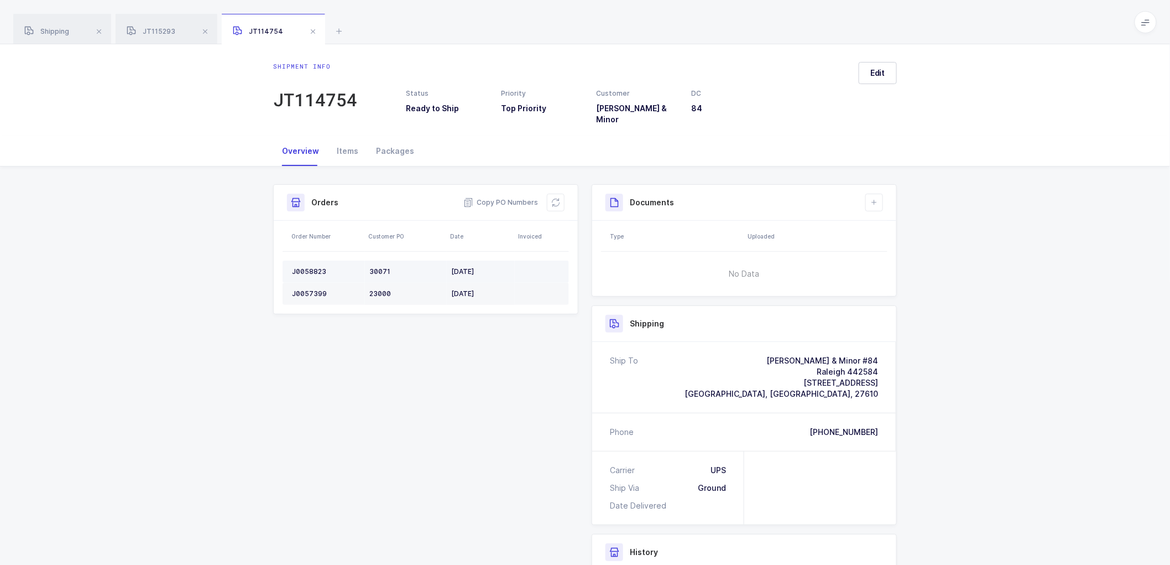
click at [307, 260] on td "J0058823" at bounding box center [324, 271] width 82 height 22
copy div "J0058823"
click at [305, 289] on div "J0057399" at bounding box center [326, 293] width 69 height 9
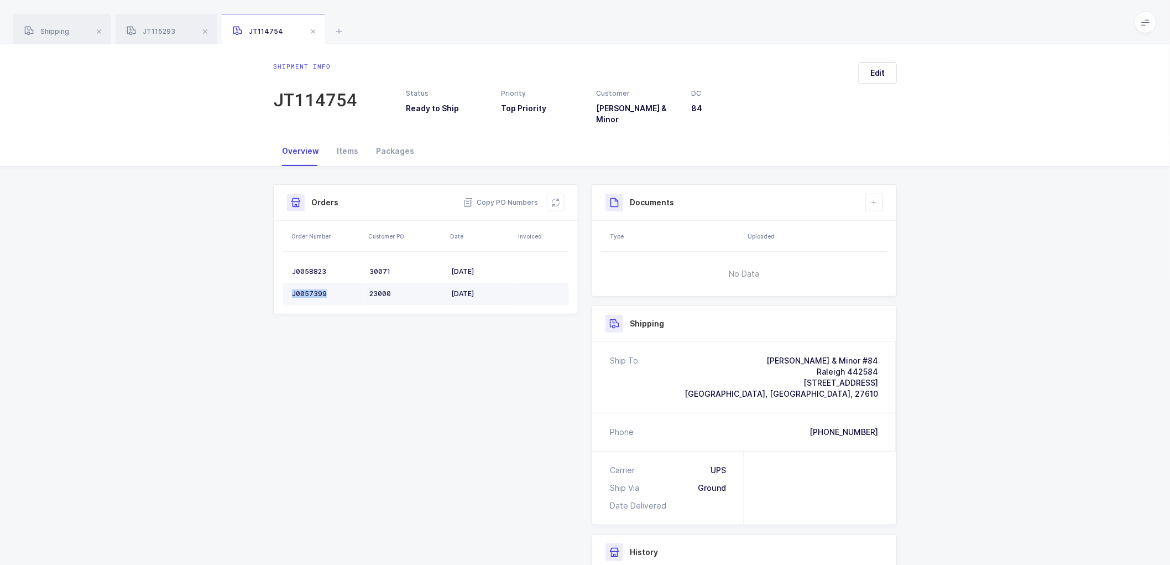
copy div "J0057399"
drag, startPoint x: 510, startPoint y: 195, endPoint x: 473, endPoint y: 161, distance: 50.5
click at [510, 197] on span "Copy PO Numbers" at bounding box center [500, 202] width 75 height 11
drag, startPoint x: 389, startPoint y: 140, endPoint x: 800, endPoint y: 167, distance: 411.3
click at [390, 140] on div "Packages" at bounding box center [395, 151] width 56 height 30
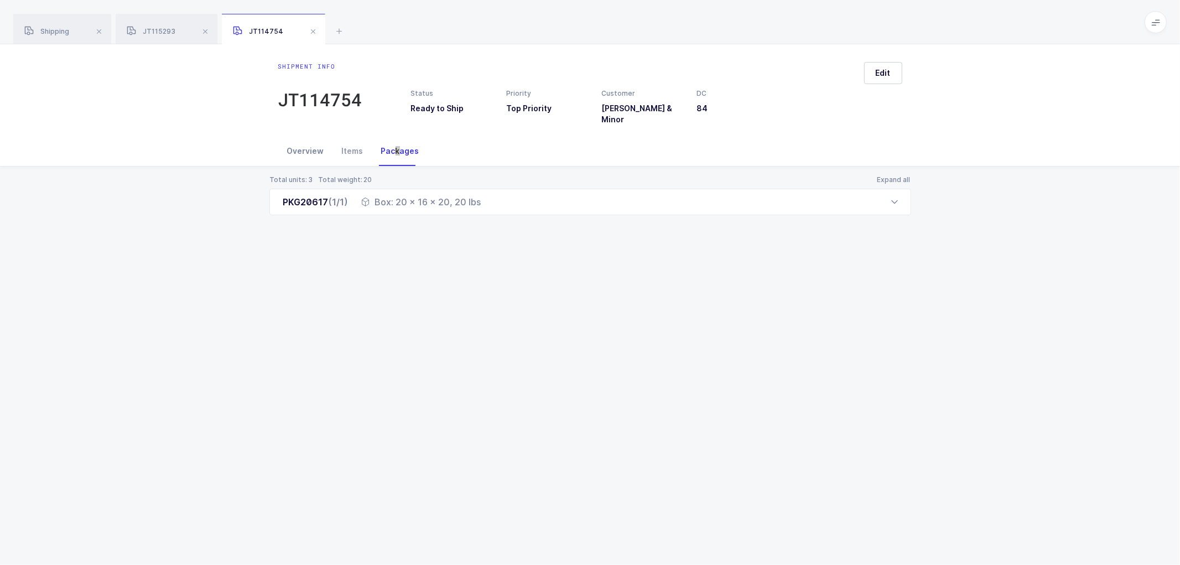
click at [308, 146] on div "Overview" at bounding box center [305, 151] width 55 height 30
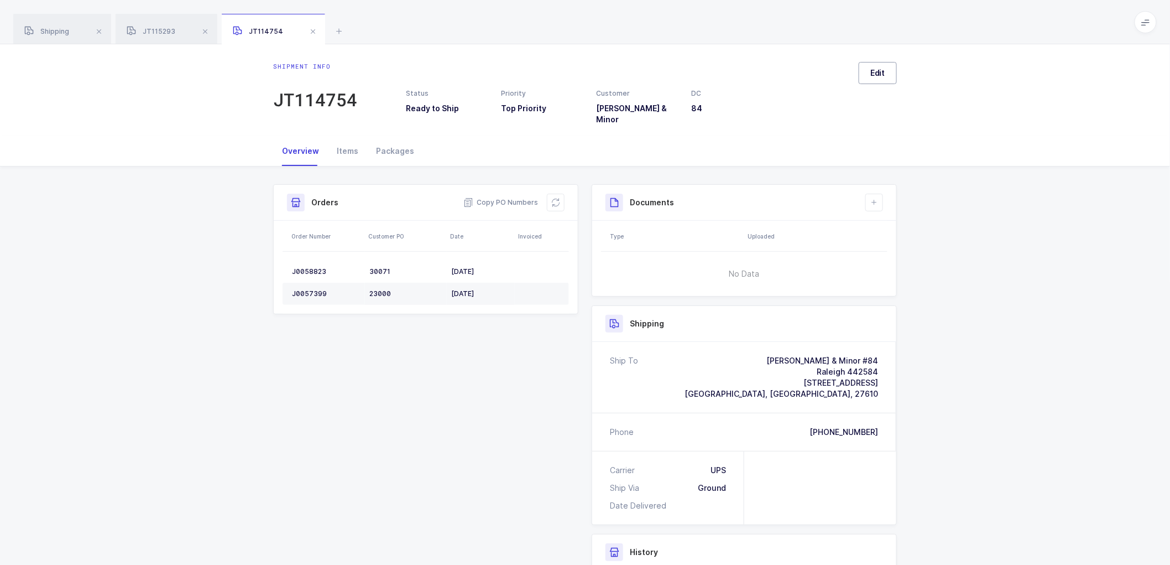
drag, startPoint x: 869, startPoint y: 69, endPoint x: 875, endPoint y: 70, distance: 5.6
click at [869, 69] on button "Edit" at bounding box center [878, 73] width 38 height 22
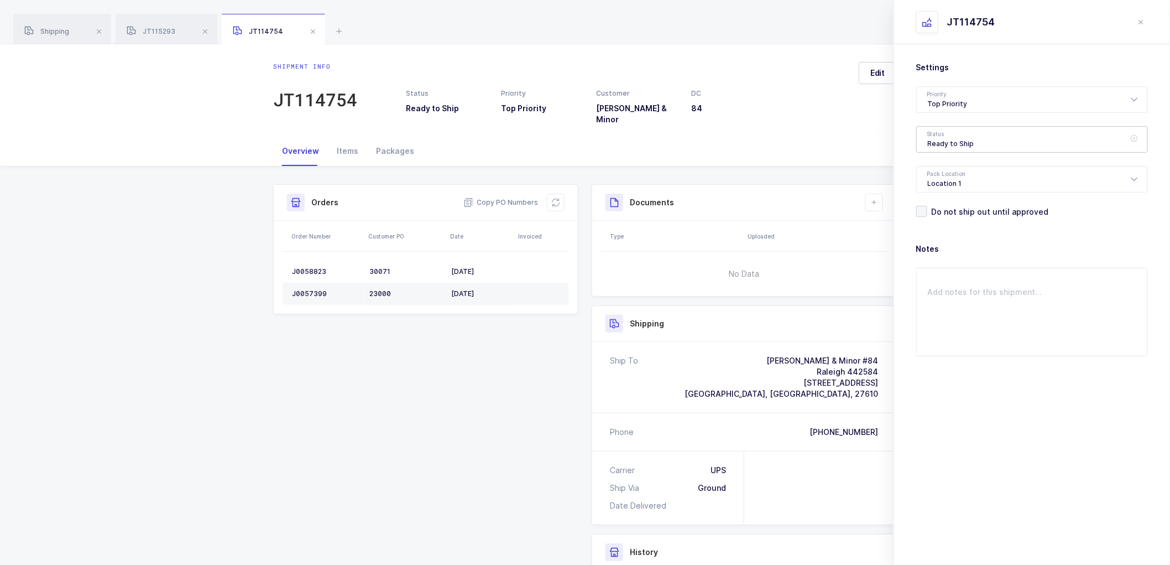
click at [931, 135] on div "Ready to Ship" at bounding box center [1032, 139] width 232 height 27
click at [941, 220] on span "Shipped" at bounding box center [944, 224] width 32 height 9
type input "Shipped"
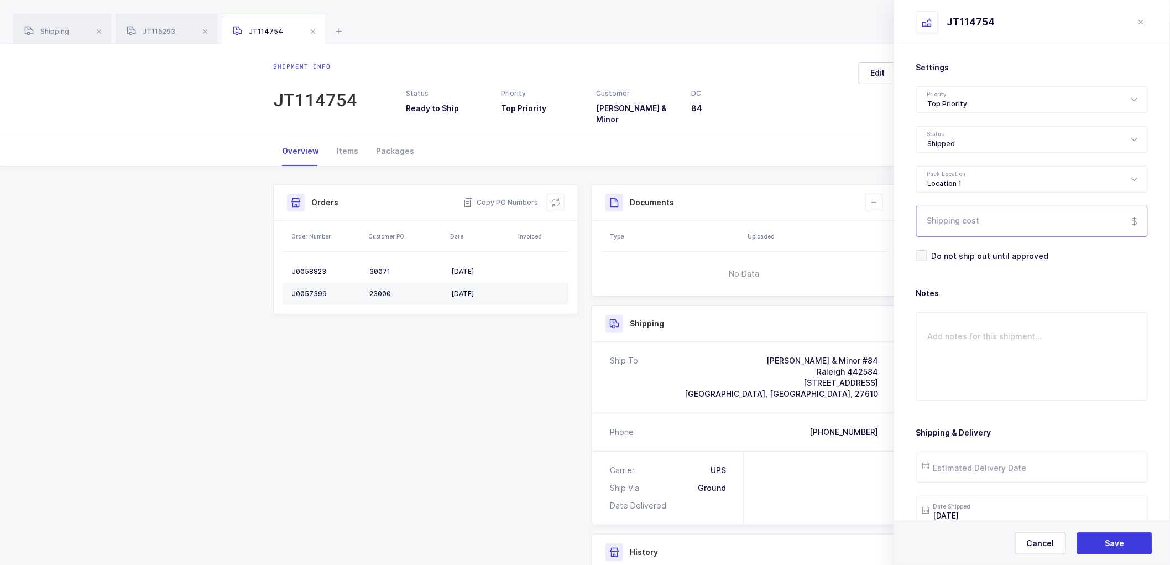
click at [950, 223] on input "Shipping cost" at bounding box center [1032, 221] width 232 height 31
paste input "26.46"
type input "26.46"
click at [1107, 544] on span "Save" at bounding box center [1115, 543] width 19 height 11
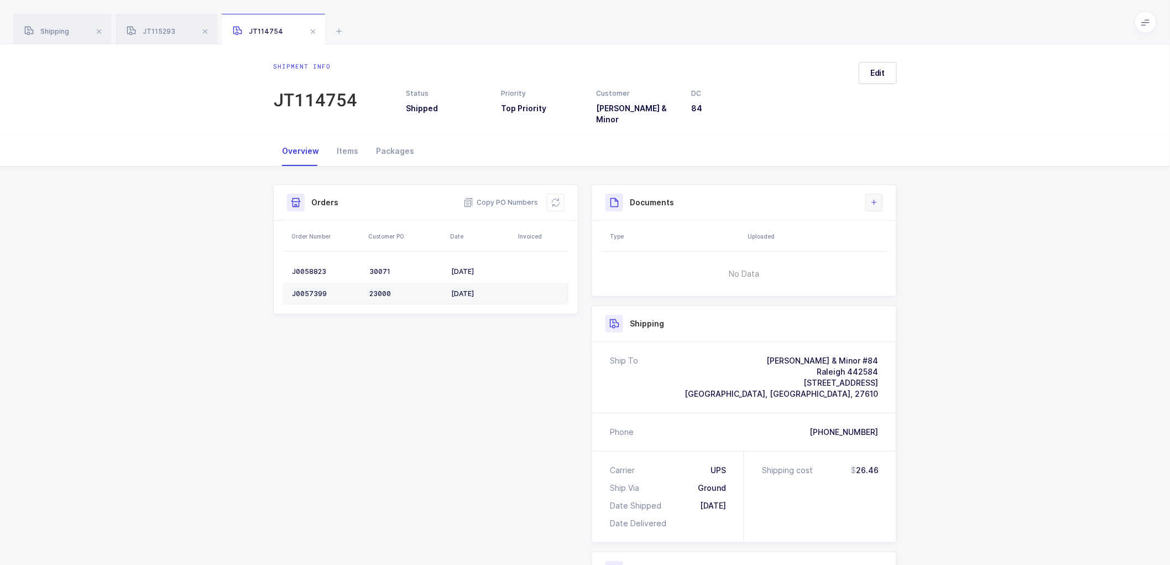
click at [871, 198] on icon at bounding box center [874, 202] width 9 height 9
drag, startPoint x: 561, startPoint y: 194, endPoint x: 608, endPoint y: 170, distance: 52.9
click at [561, 194] on button at bounding box center [556, 203] width 18 height 18
click at [874, 198] on icon at bounding box center [874, 202] width 9 height 9
click at [896, 220] on li "Create Document" at bounding box center [912, 226] width 82 height 18
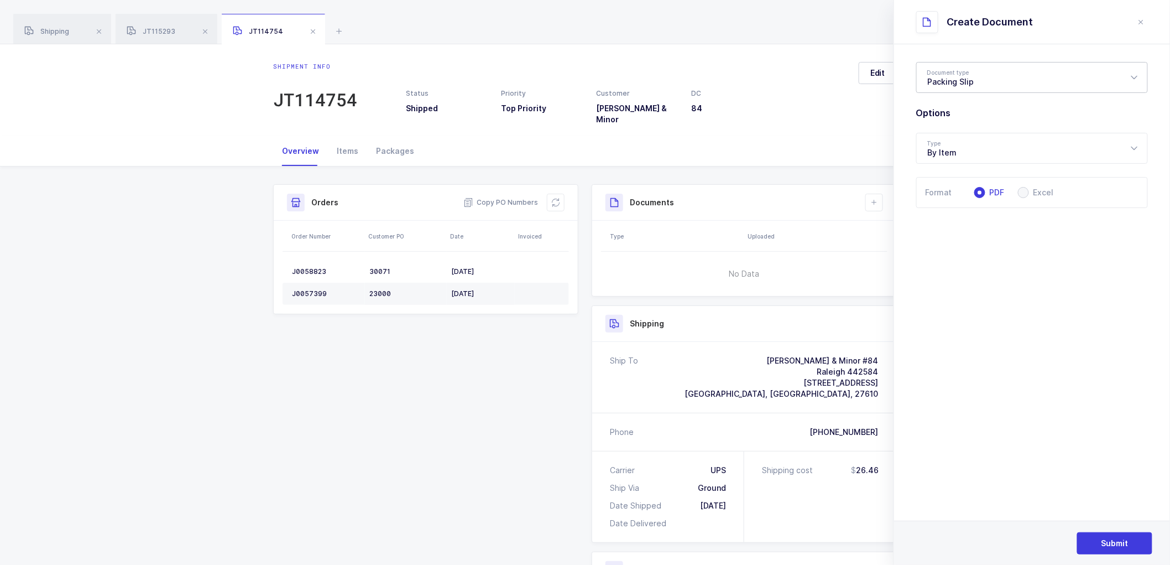
click at [963, 76] on div "Packing Slip" at bounding box center [1032, 77] width 232 height 31
click at [950, 129] on span "Package Contents Label" at bounding box center [974, 131] width 93 height 9
type input "Package Contents Label"
click at [1112, 540] on span "Submit" at bounding box center [1115, 543] width 27 height 11
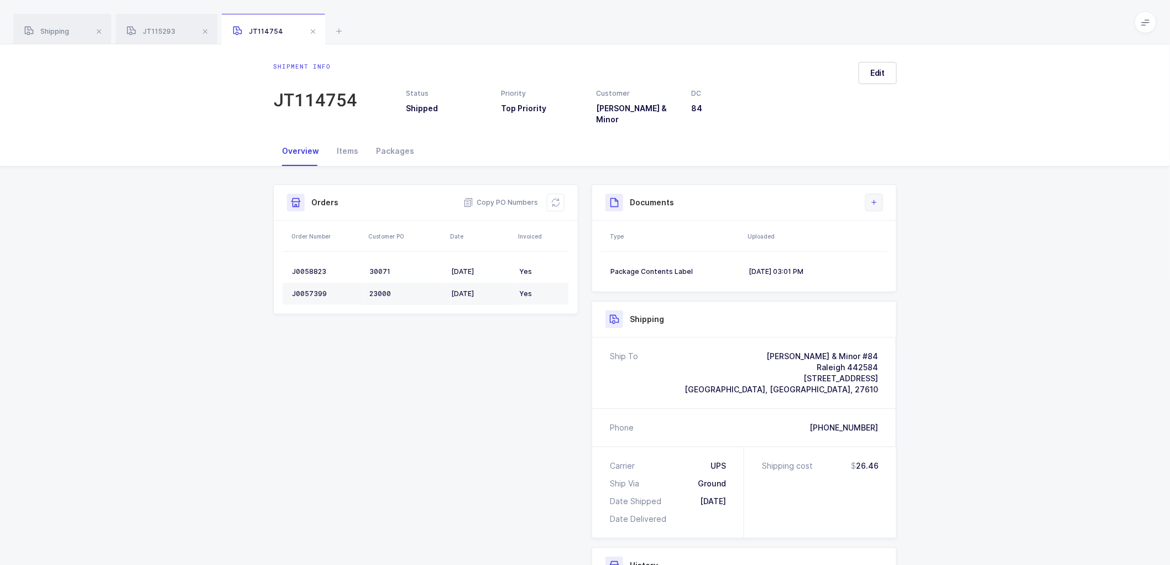
click at [876, 198] on icon at bounding box center [874, 202] width 9 height 9
drag, startPoint x: 904, startPoint y: 228, endPoint x: 911, endPoint y: 217, distance: 13.7
click at [905, 227] on li "Create Document" at bounding box center [912, 226] width 82 height 18
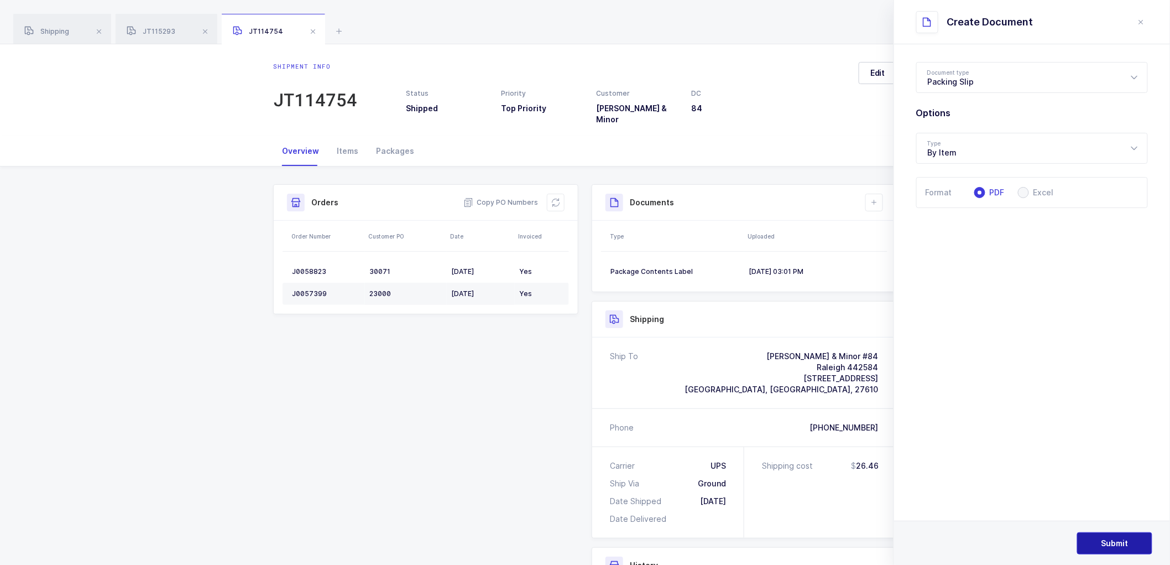
click at [1108, 538] on span "Submit" at bounding box center [1115, 543] width 27 height 11
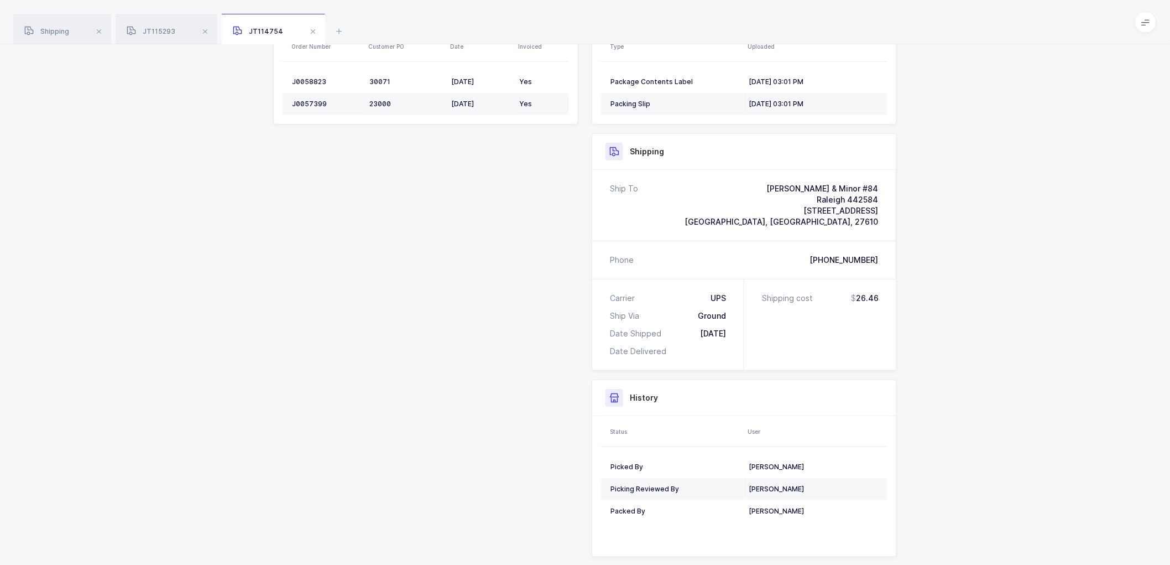
scroll to position [210, 0]
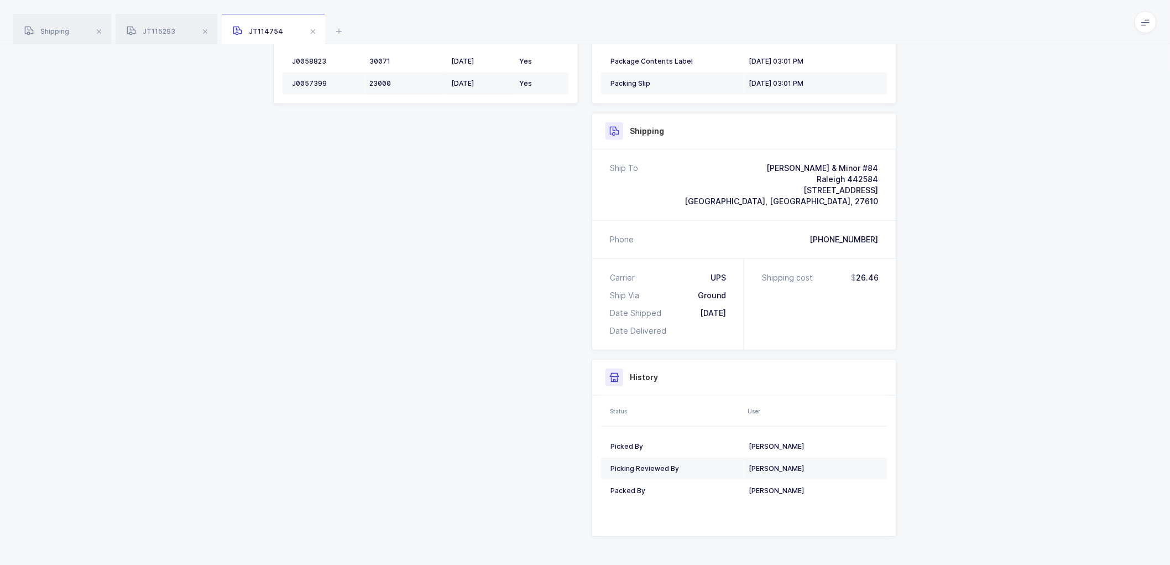
click at [363, 253] on div "Shipment Info Shipment Number JT114754 Status Shipped Priority Top Priority Cus…" at bounding box center [585, 259] width 637 height 571
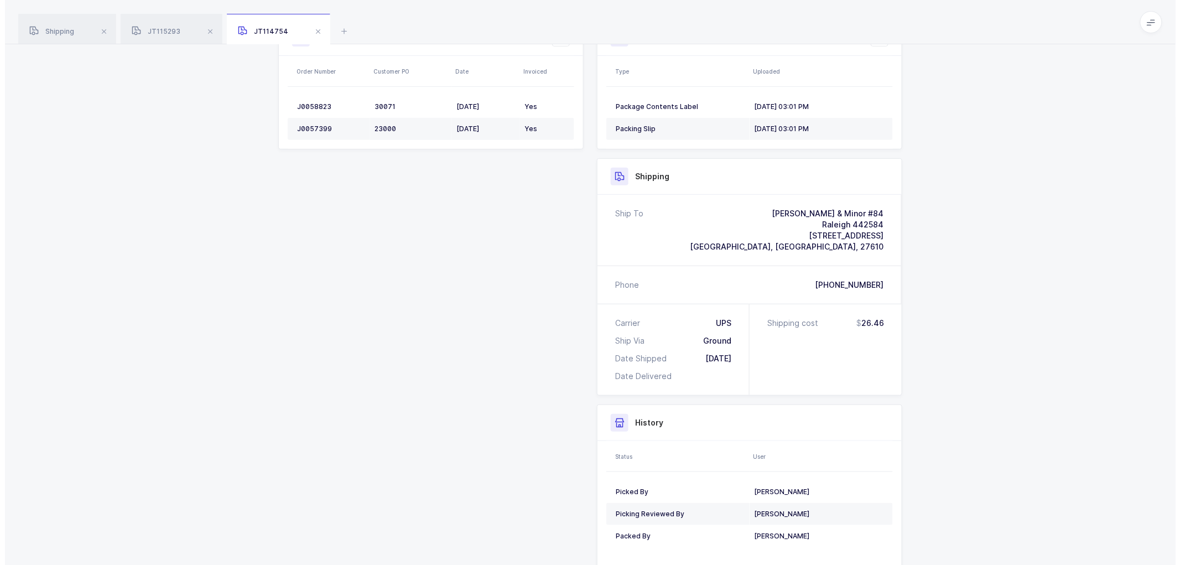
scroll to position [0, 0]
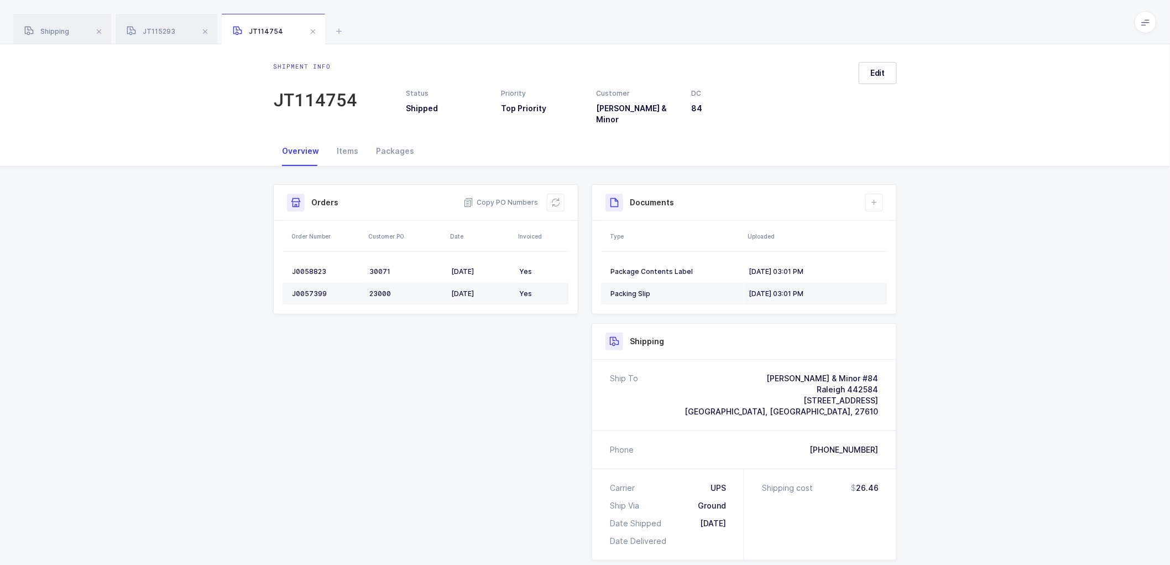
drag, startPoint x: 472, startPoint y: 267, endPoint x: 561, endPoint y: 207, distance: 107.1
click at [503, 239] on div "Order Number Customer PO Date Invoiced J0058823 30071 [DATE] Yes J0057399 23000…" at bounding box center [426, 267] width 286 height 93
click at [312, 29] on span at bounding box center [312, 31] width 13 height 13
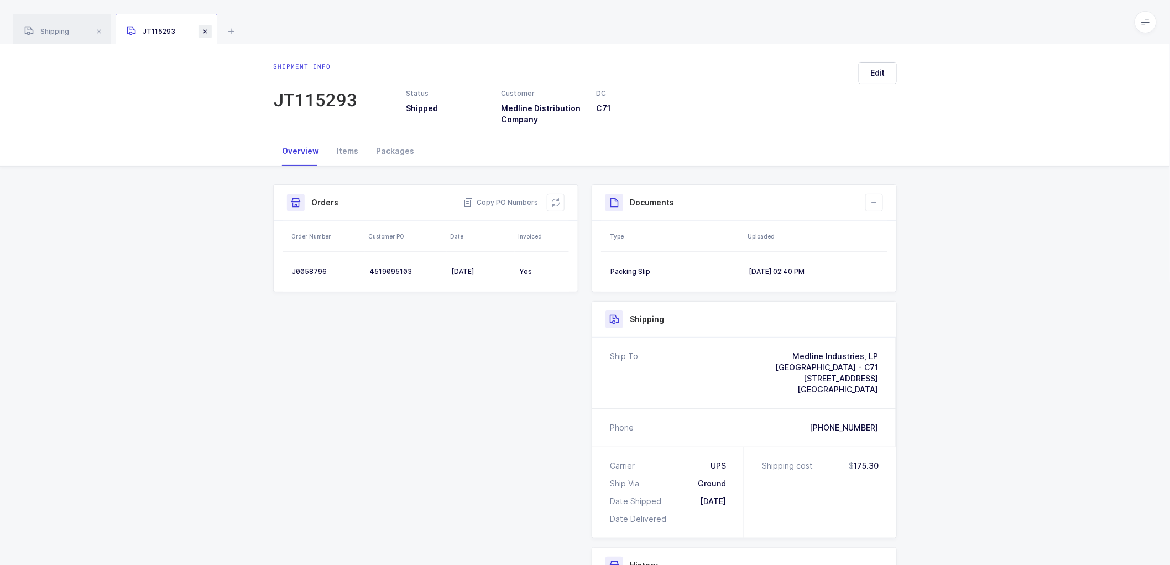
click at [202, 30] on span at bounding box center [205, 31] width 13 height 13
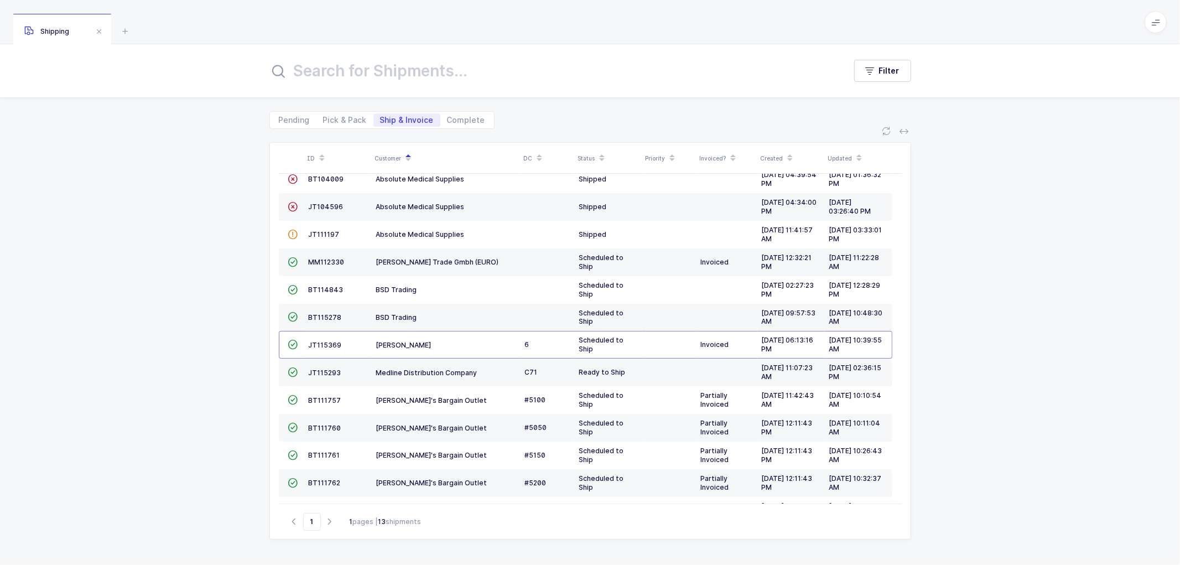
click at [206, 183] on div "ID Customer DC Status Priority Invoiced? Created Updated  BT104009 Absolute Me…" at bounding box center [590, 347] width 1180 height 436
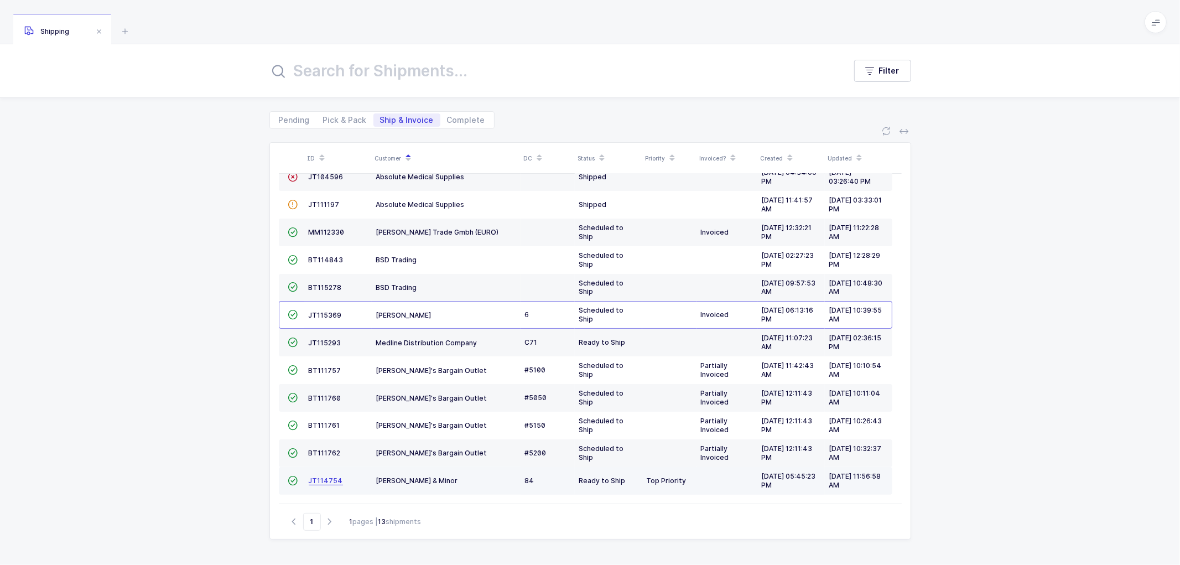
click at [325, 479] on span "JT114754" at bounding box center [326, 480] width 34 height 8
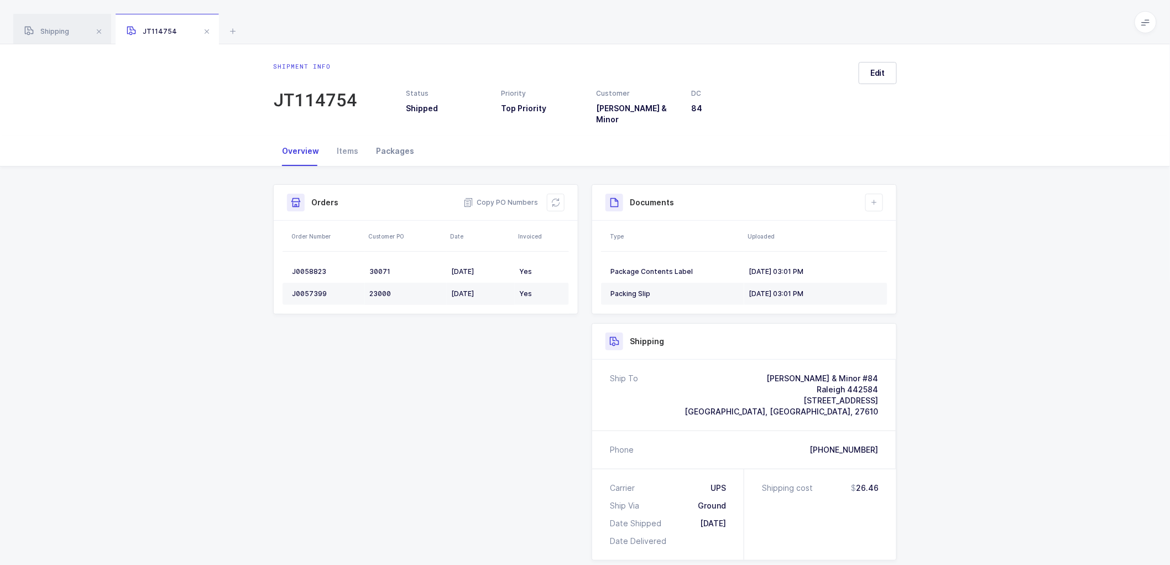
click at [397, 144] on div "Packages" at bounding box center [395, 151] width 56 height 30
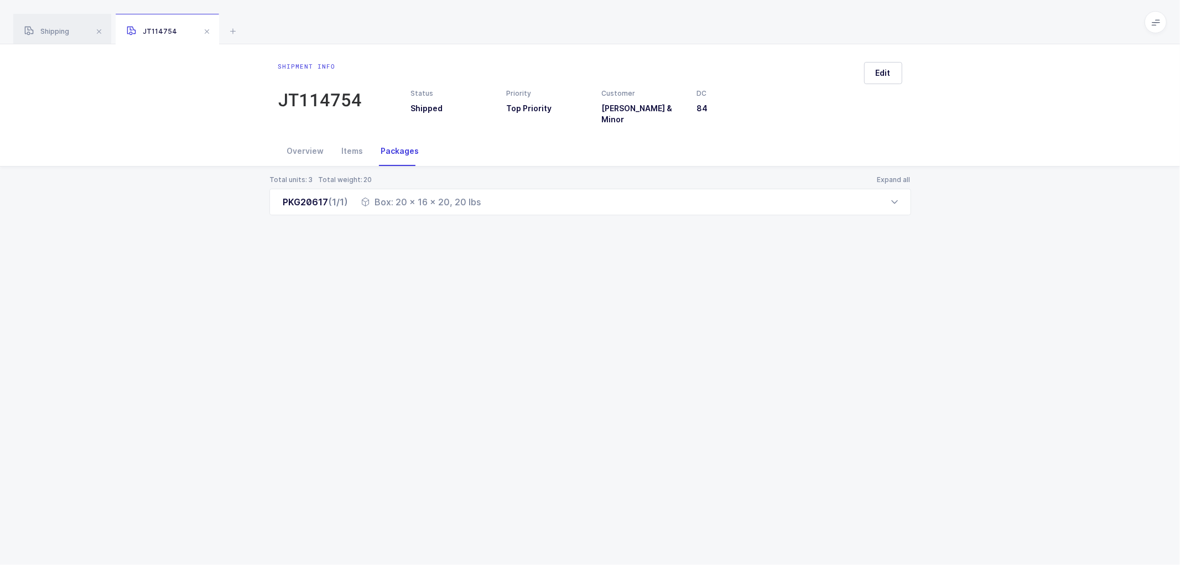
drag, startPoint x: 213, startPoint y: 29, endPoint x: 196, endPoint y: 34, distance: 17.3
click at [213, 29] on div "JT114754" at bounding box center [167, 29] width 103 height 31
click at [205, 28] on span at bounding box center [206, 31] width 13 height 13
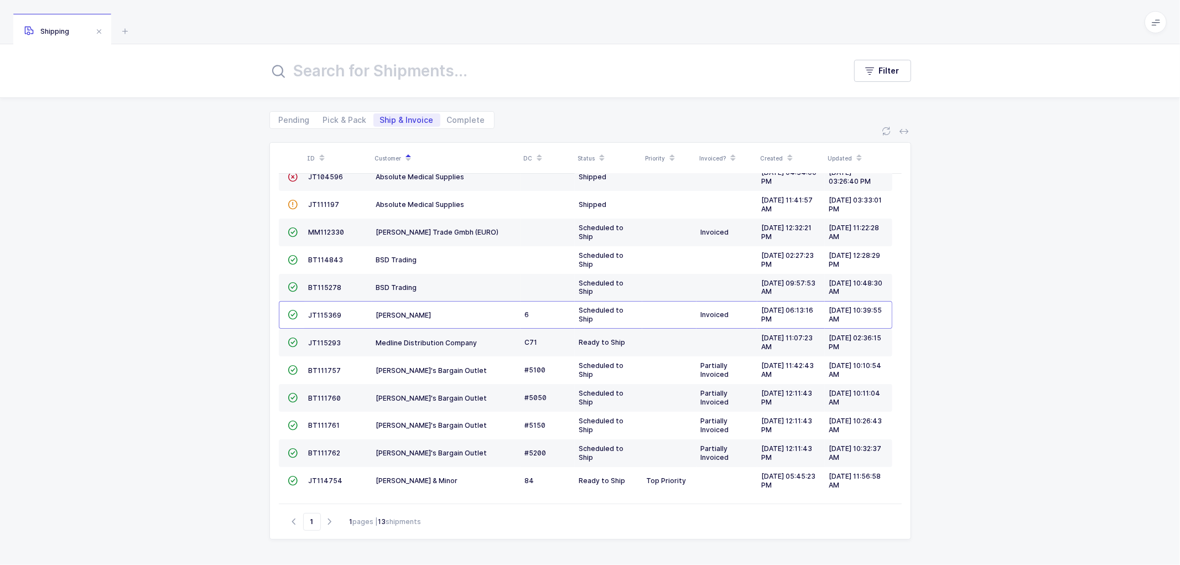
scroll to position [17, 0]
